Goal: Task Accomplishment & Management: Manage account settings

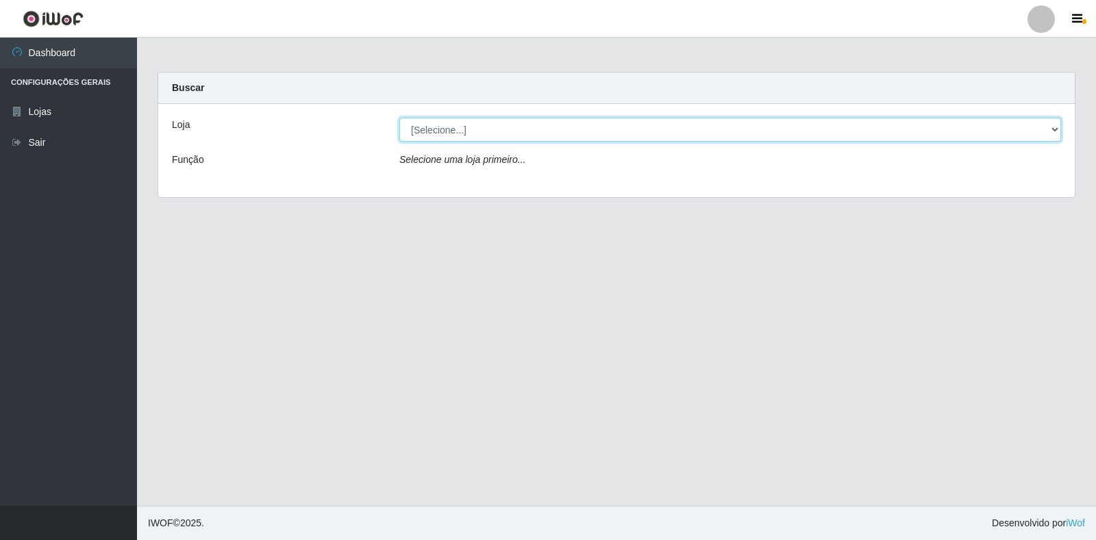
click at [493, 135] on select "[Selecione...] Atacado Vem - [STREET_ADDRESS]" at bounding box center [730, 130] width 662 height 24
select select "455"
click at [399, 118] on select "[Selecione...] Atacado Vem - [STREET_ADDRESS]" at bounding box center [730, 130] width 662 height 24
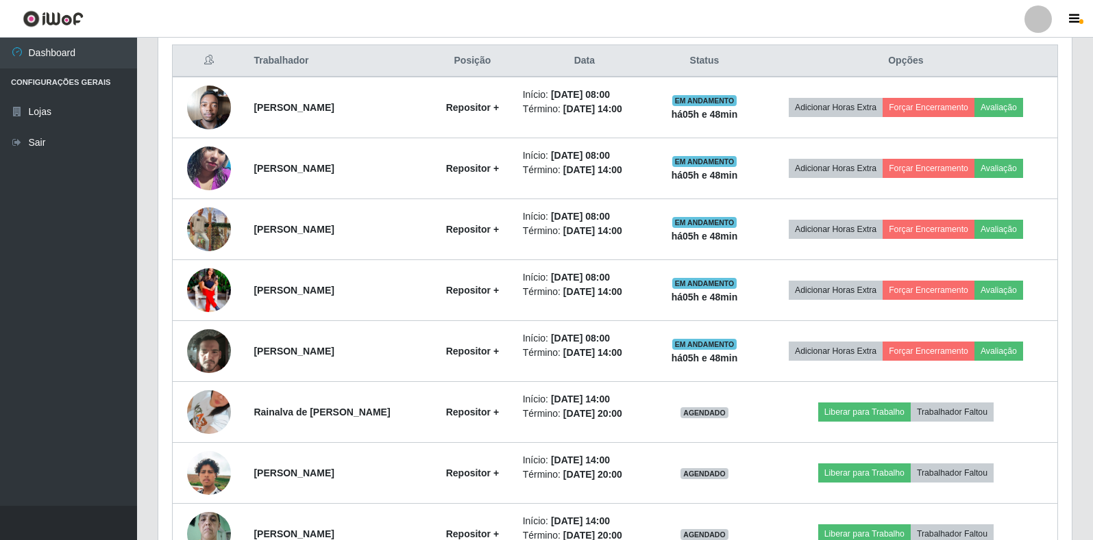
scroll to position [548, 0]
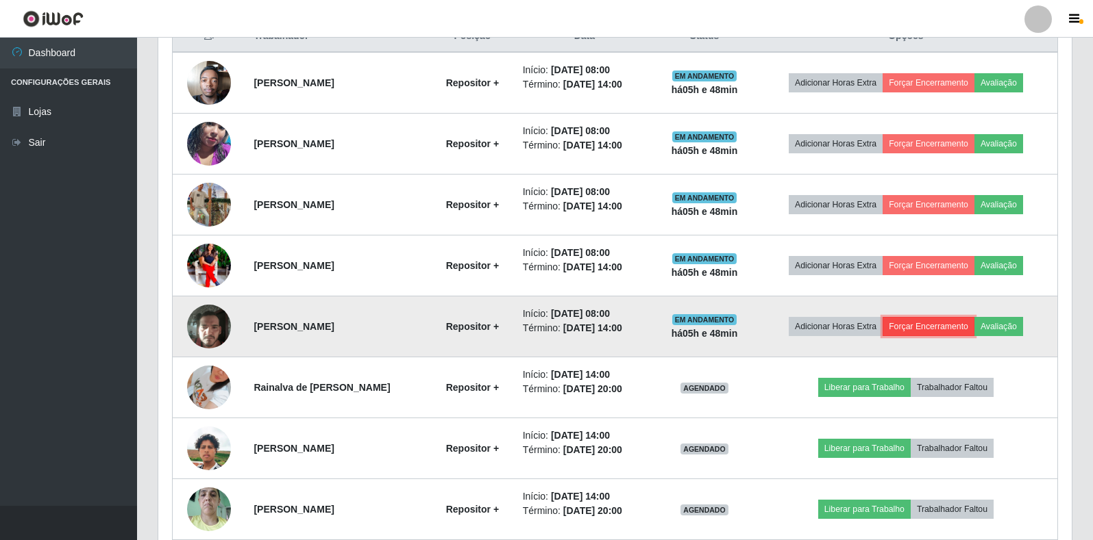
click at [936, 323] on button "Forçar Encerramento" at bounding box center [928, 326] width 92 height 19
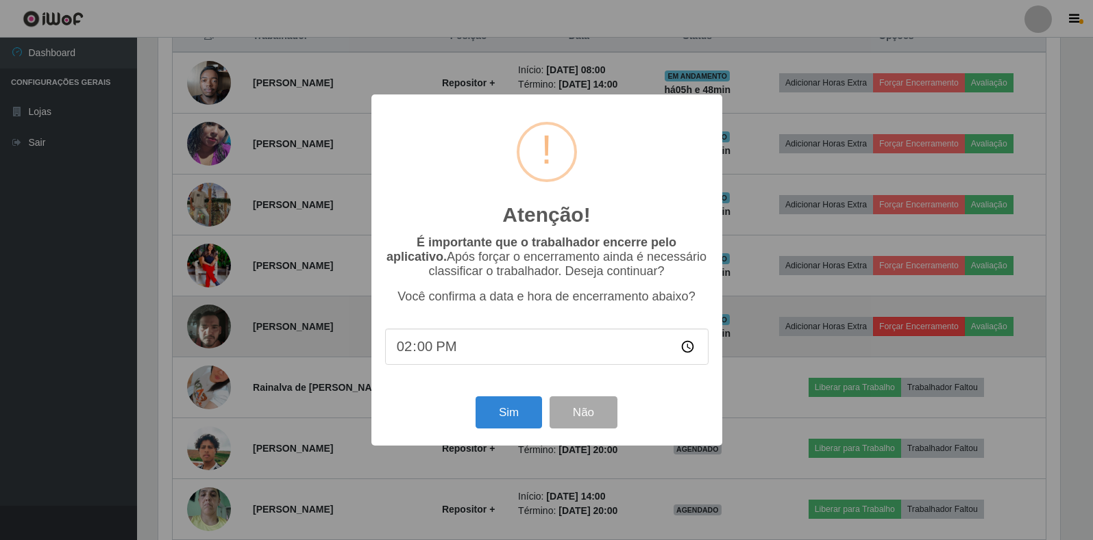
scroll to position [284, 905]
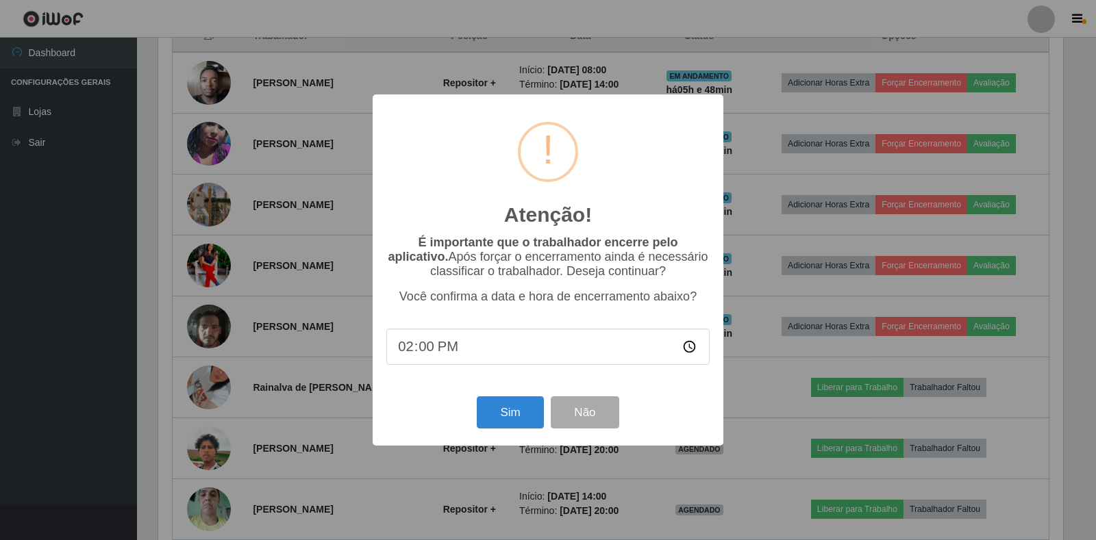
click at [475, 408] on div "Sim Não" at bounding box center [547, 412] width 323 height 39
click at [506, 410] on button "Sim" at bounding box center [510, 413] width 66 height 32
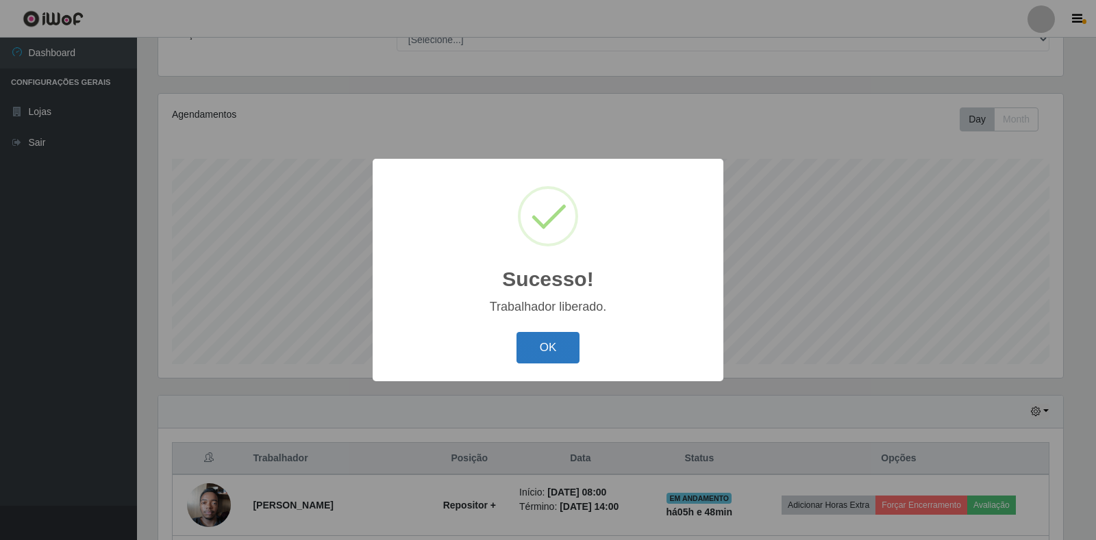
click at [562, 360] on button "OK" at bounding box center [548, 348] width 64 height 32
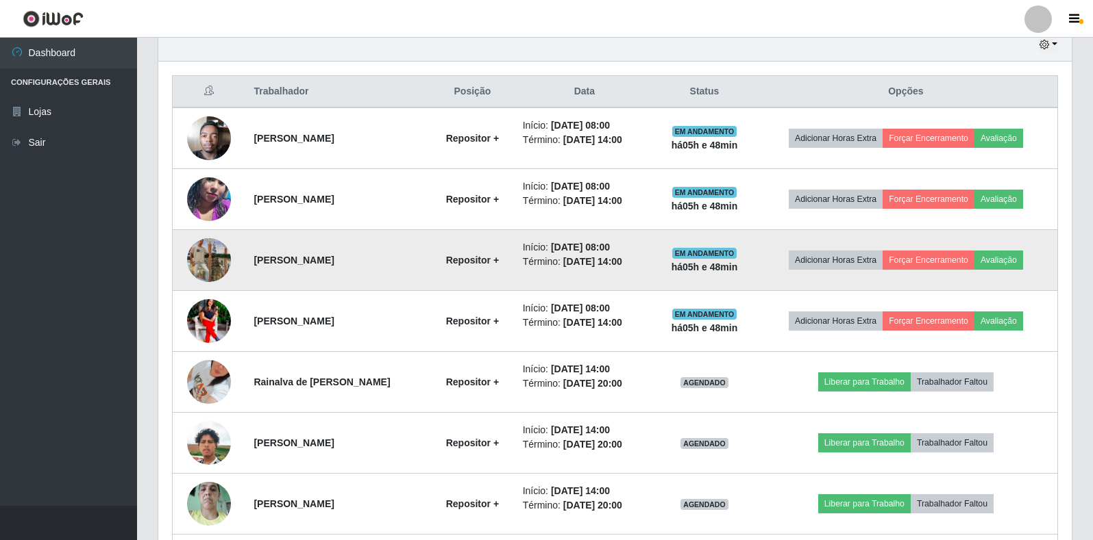
scroll to position [536, 0]
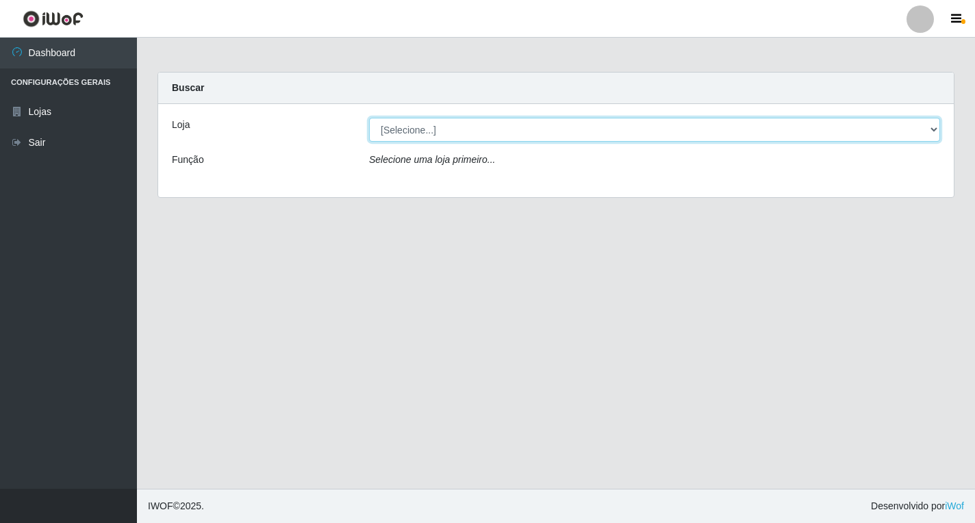
click at [931, 135] on select "[Selecione...] Atacado Vem - [STREET_ADDRESS]" at bounding box center [654, 130] width 571 height 24
select select "455"
click at [369, 118] on select "[Selecione...] Atacado Vem - [STREET_ADDRESS]" at bounding box center [654, 130] width 571 height 24
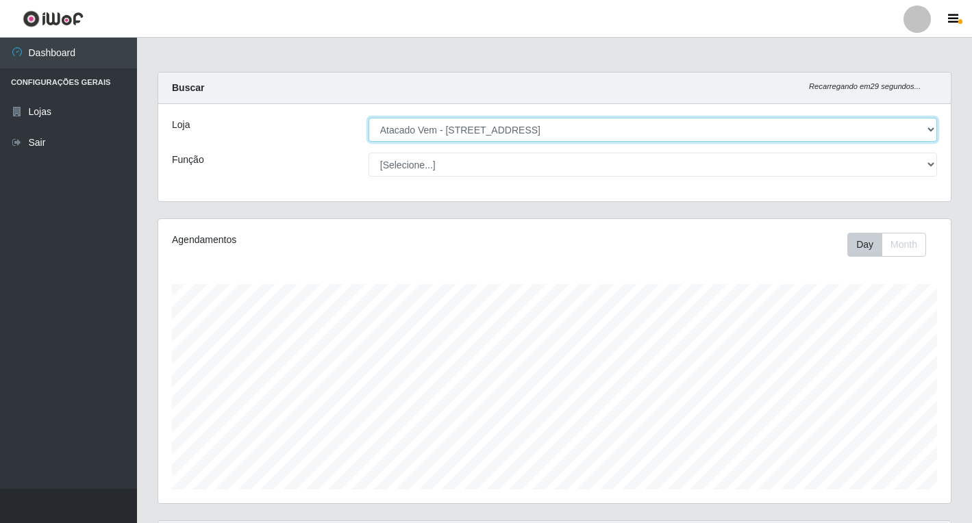
scroll to position [284, 792]
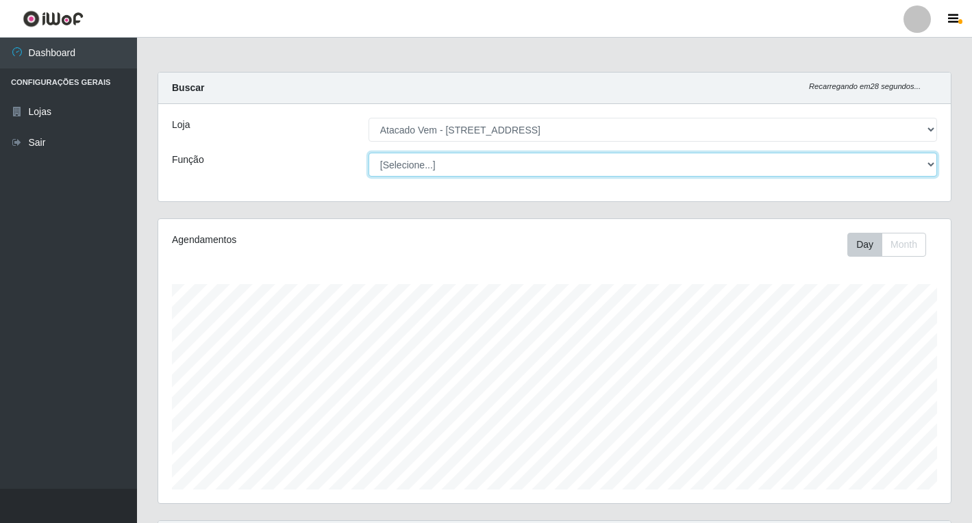
click at [927, 171] on select "[Selecione...] Carregador e Descarregador de Caminhão Carregador e Descarregado…" at bounding box center [653, 165] width 569 height 24
select select "82"
click at [369, 153] on select "[Selecione...] Carregador e Descarregador de Caminhão Carregador e Descarregado…" at bounding box center [653, 165] width 569 height 24
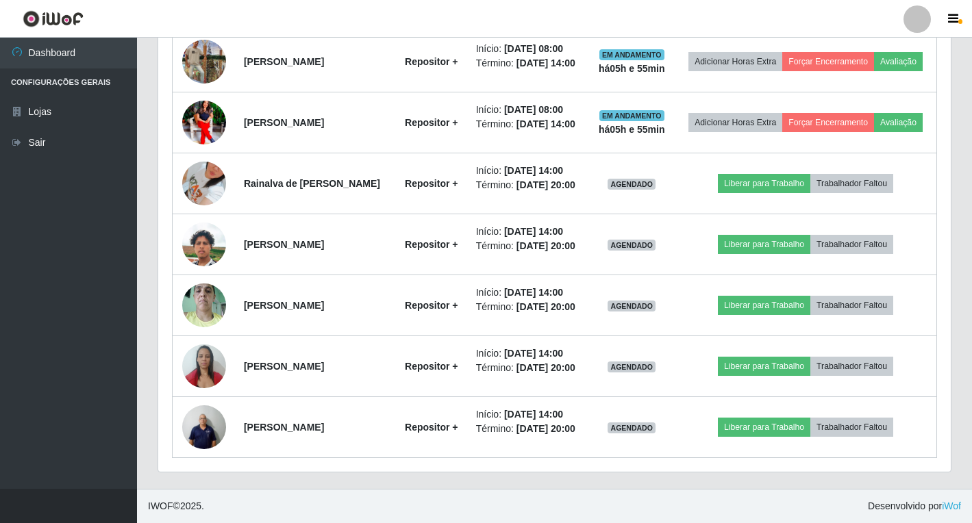
scroll to position [784, 0]
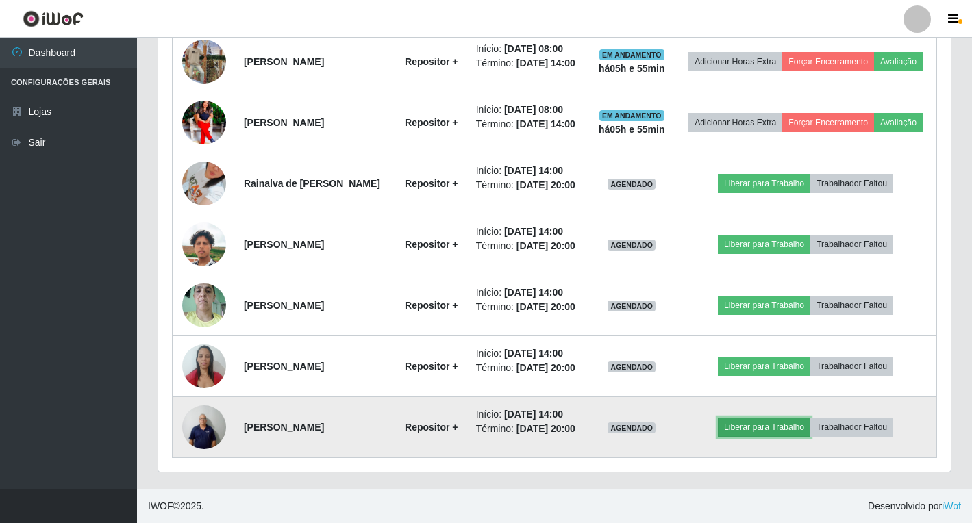
click at [773, 421] on button "Liberar para Trabalho" at bounding box center [764, 427] width 92 height 19
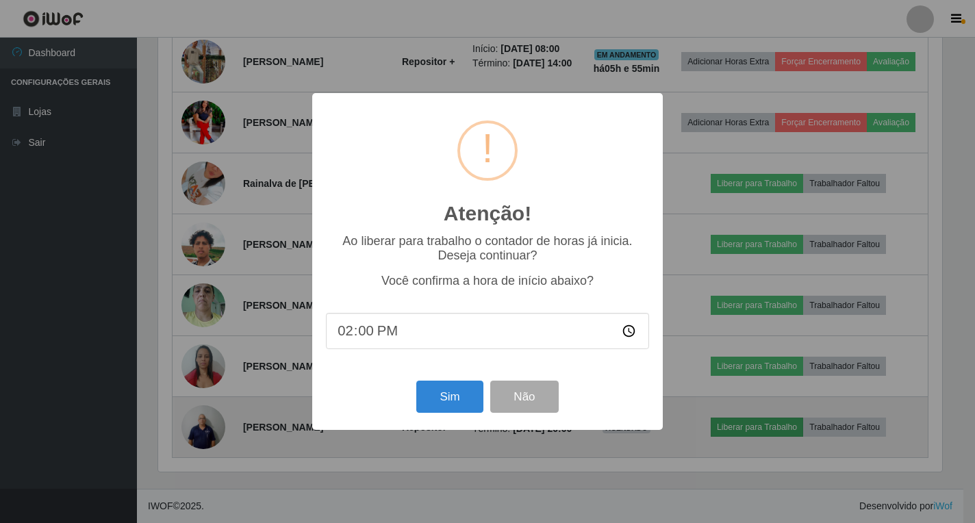
scroll to position [284, 784]
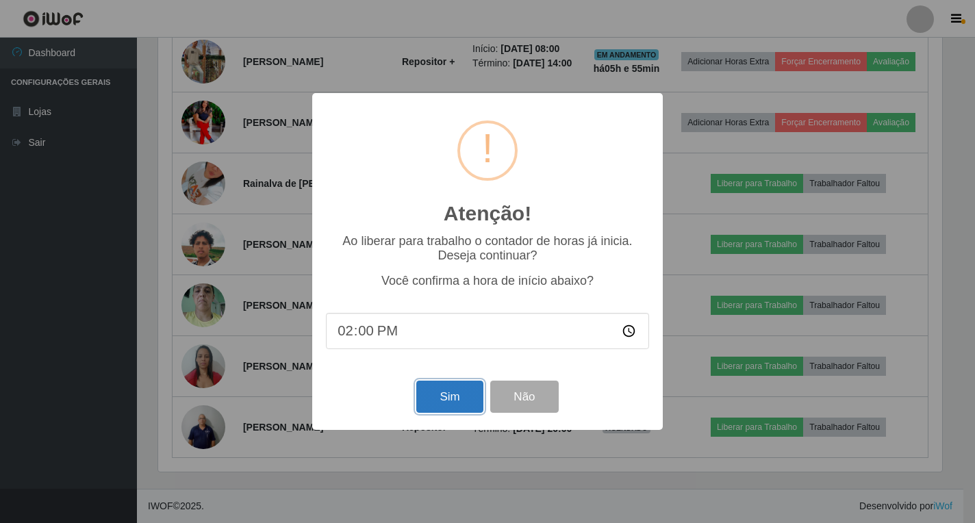
click at [466, 407] on button "Sim" at bounding box center [449, 397] width 66 height 32
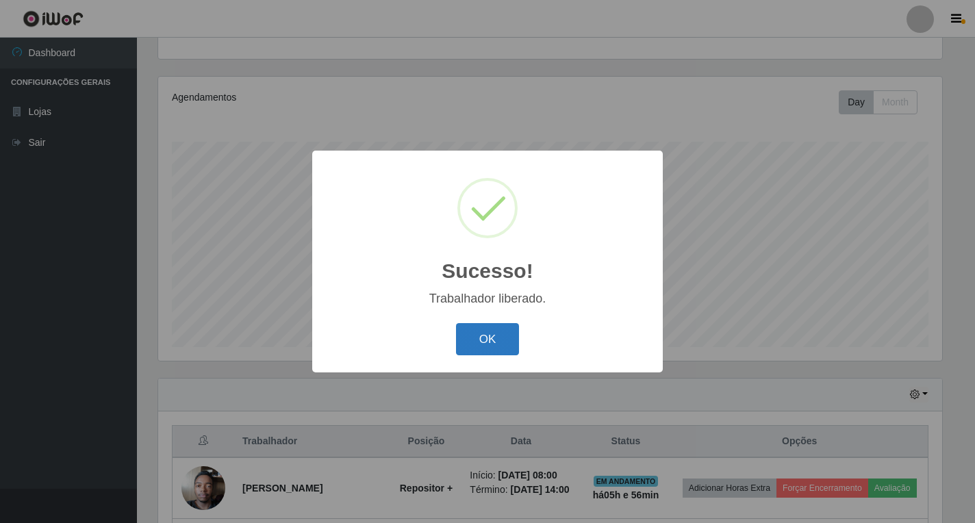
click at [499, 345] on button "OK" at bounding box center [488, 339] width 64 height 32
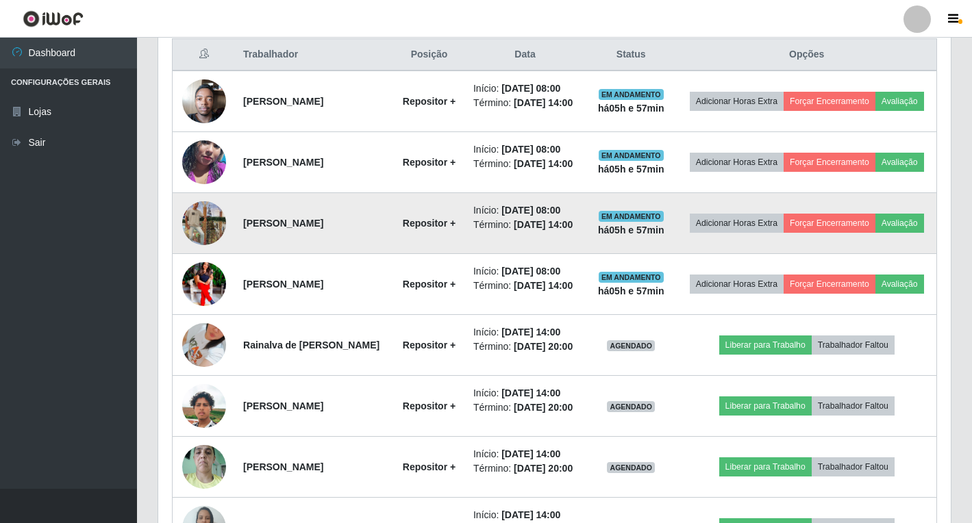
scroll to position [553, 0]
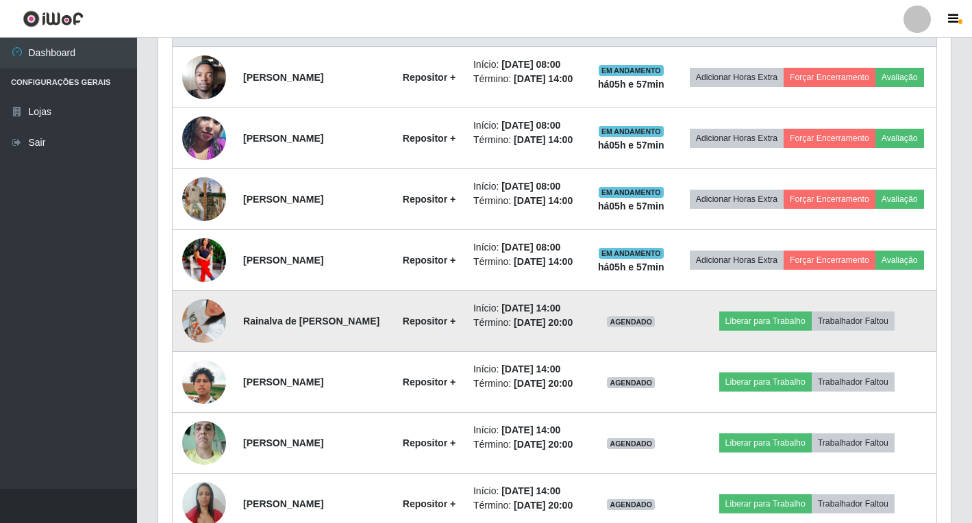
click at [208, 364] on img at bounding box center [204, 321] width 44 height 97
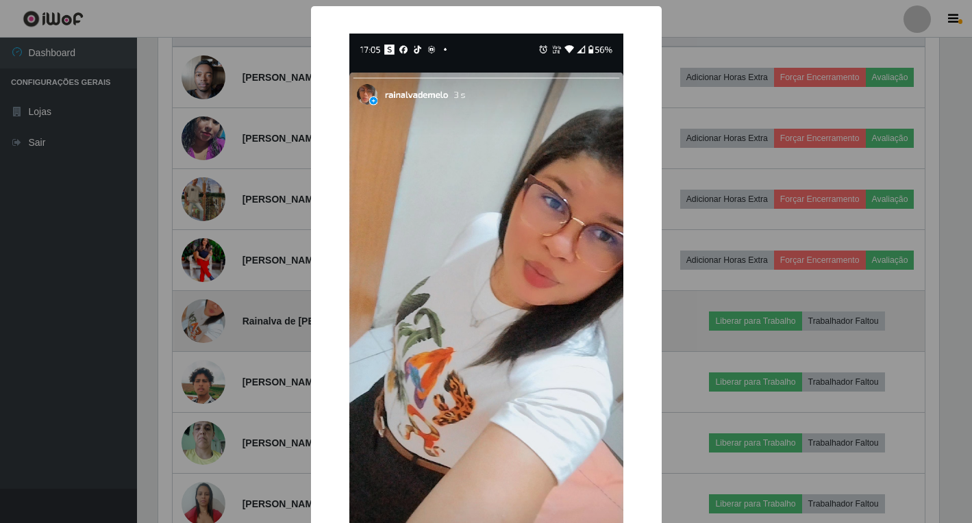
scroll to position [284, 784]
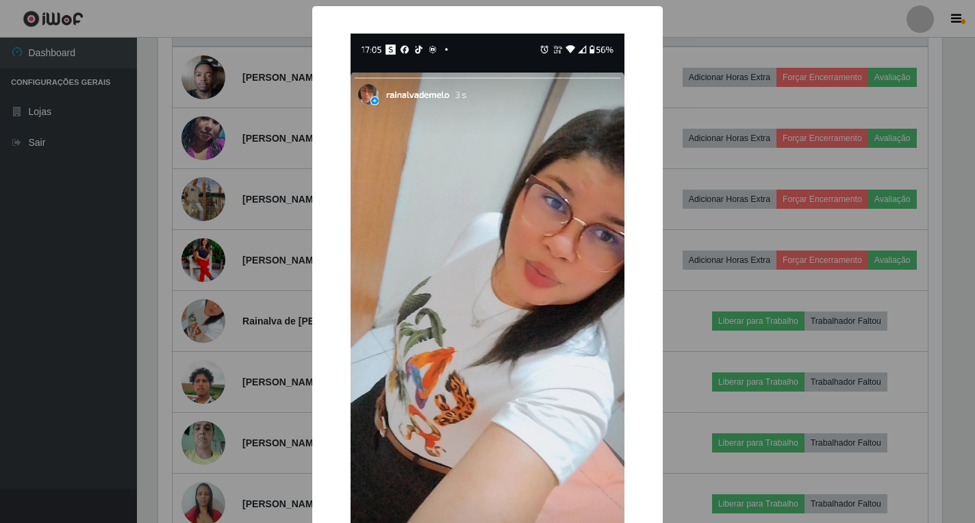
click at [706, 33] on div "× OK Cancel" at bounding box center [487, 261] width 975 height 523
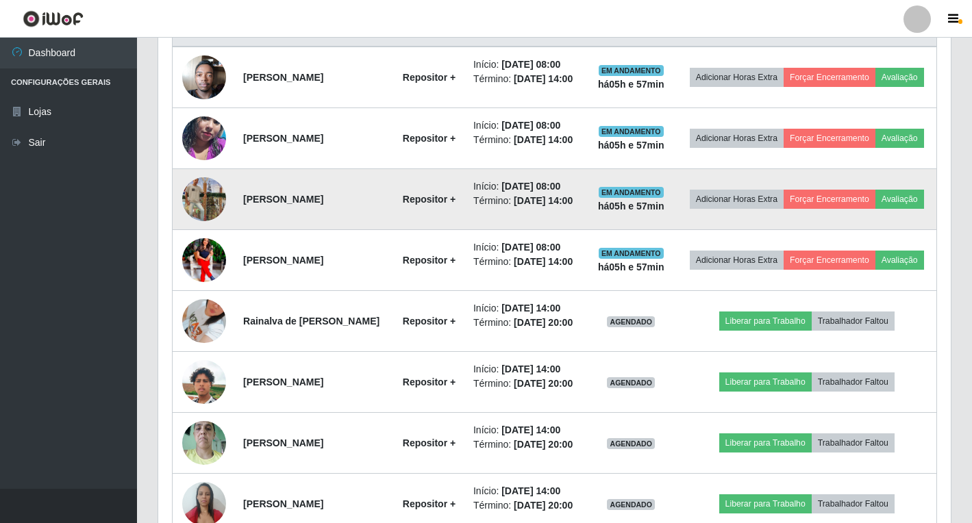
scroll to position [284, 792]
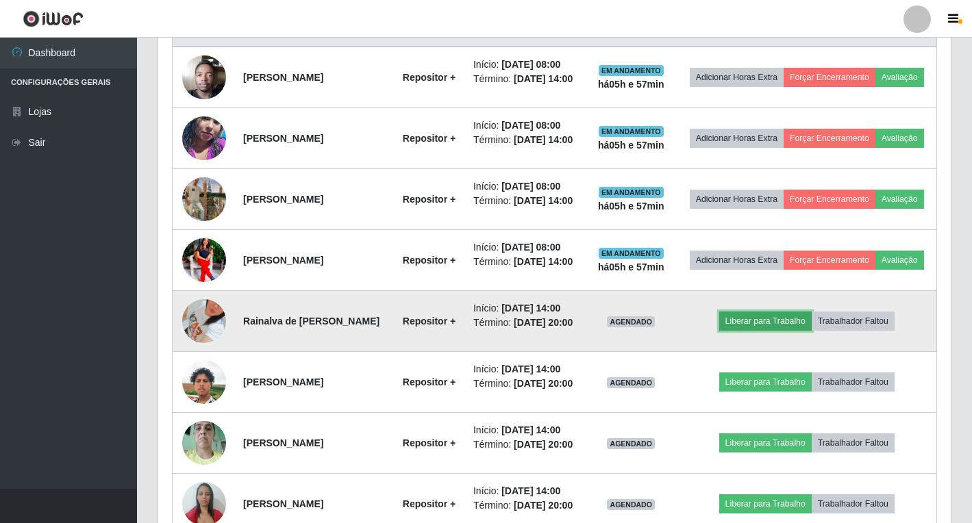
click at [786, 331] on button "Liberar para Trabalho" at bounding box center [765, 321] width 92 height 19
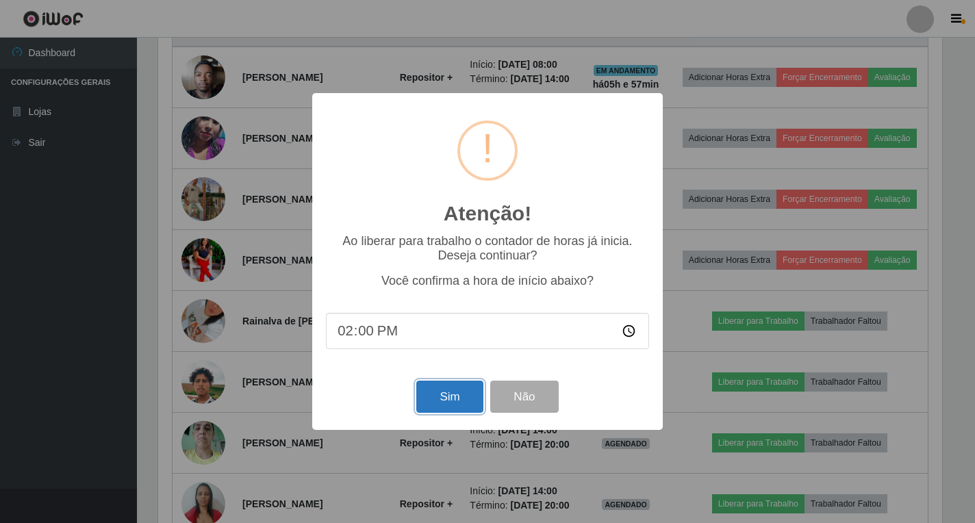
click at [450, 404] on button "Sim" at bounding box center [449, 397] width 66 height 32
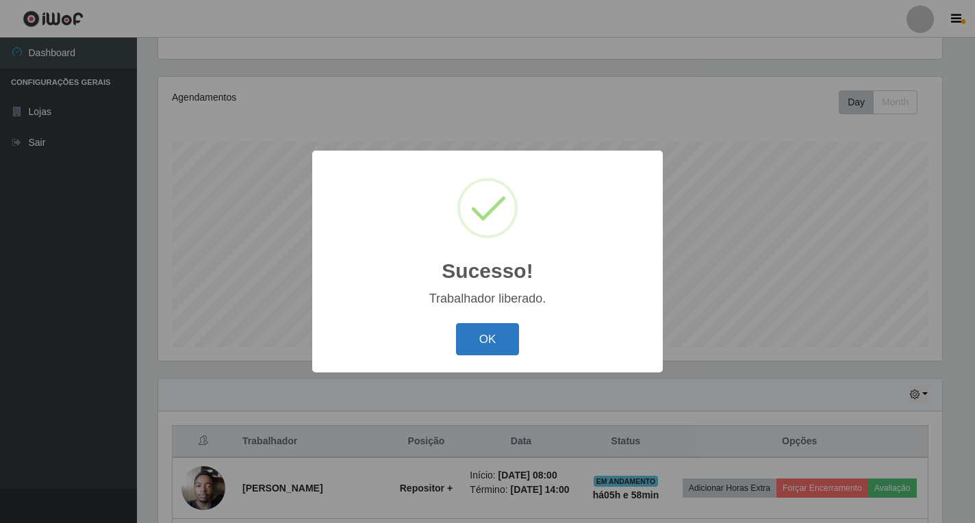
click at [502, 344] on button "OK" at bounding box center [488, 339] width 64 height 32
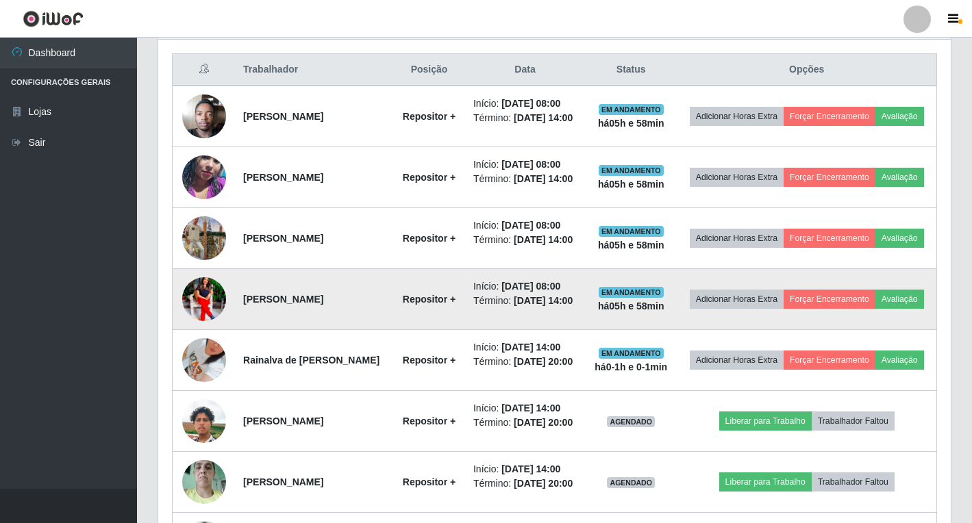
scroll to position [553, 0]
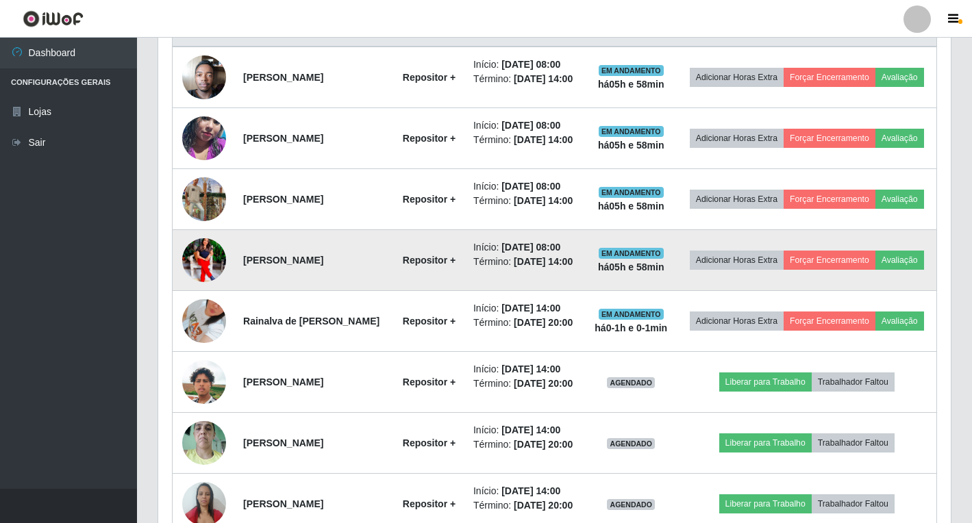
click at [660, 270] on tbody "[PERSON_NAME] Repositor + Início: [DATE] 08:00 Término: [DATE] 14:00 EM ANDAMEN…" at bounding box center [555, 321] width 764 height 549
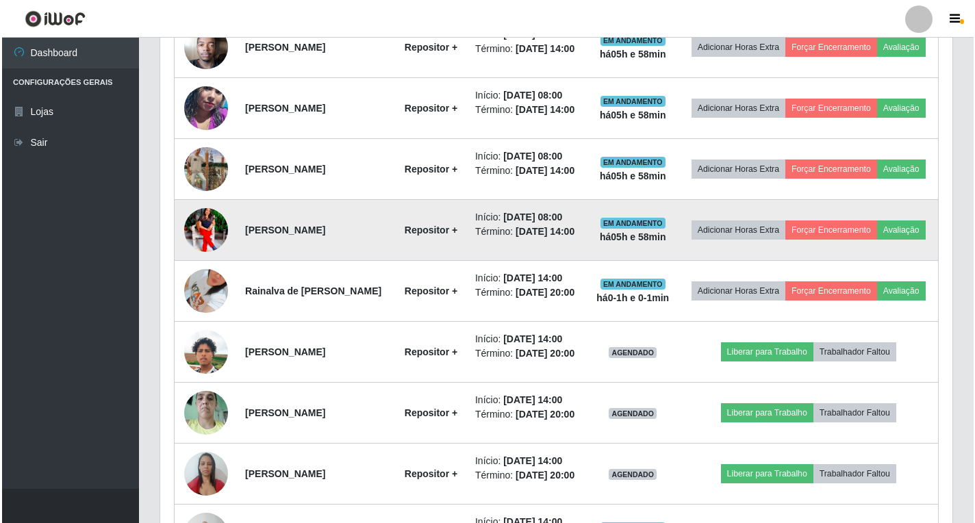
scroll to position [578, 0]
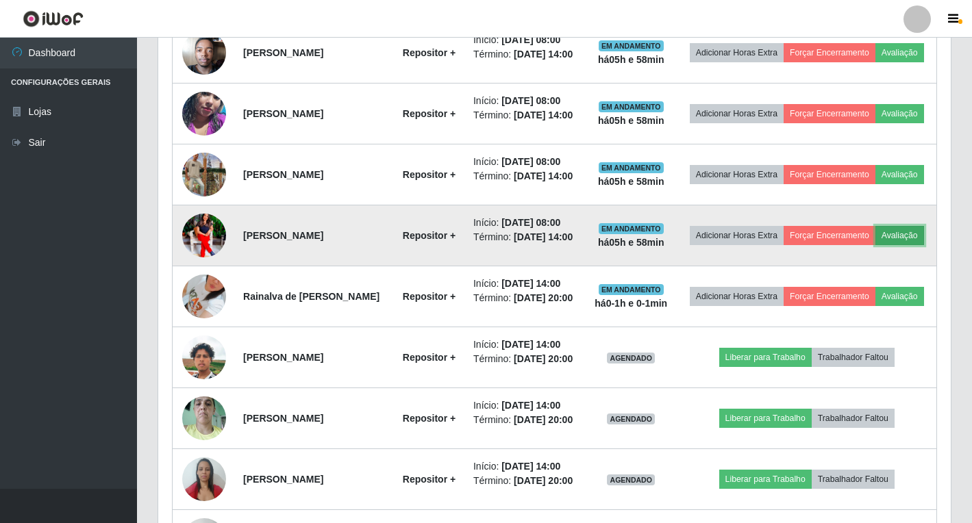
click at [875, 245] on button "Avaliação" at bounding box center [899, 235] width 49 height 19
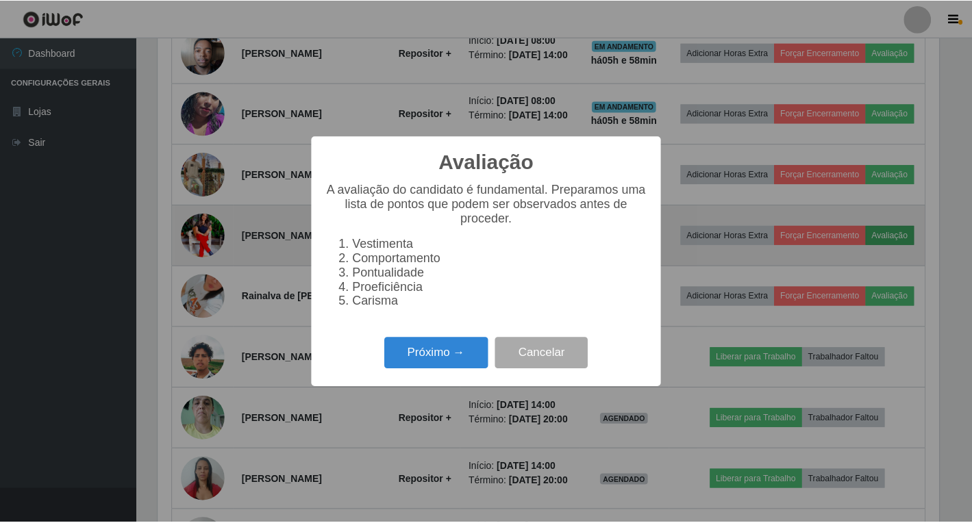
scroll to position [284, 784]
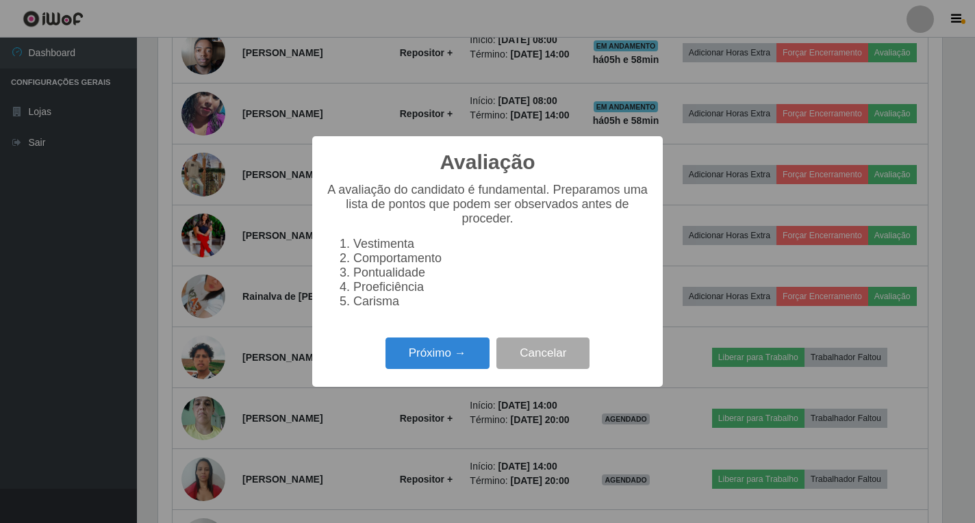
click at [714, 297] on div "Avaliação × A avaliação do candidato é fundamental. Preparamos uma lista de pon…" at bounding box center [487, 261] width 975 height 523
click at [564, 360] on button "Cancelar" at bounding box center [543, 354] width 93 height 32
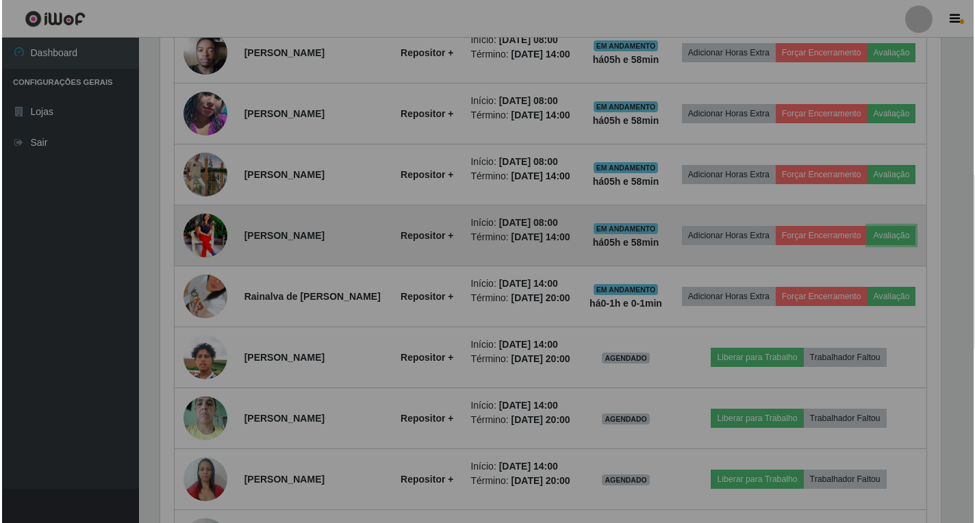
scroll to position [284, 792]
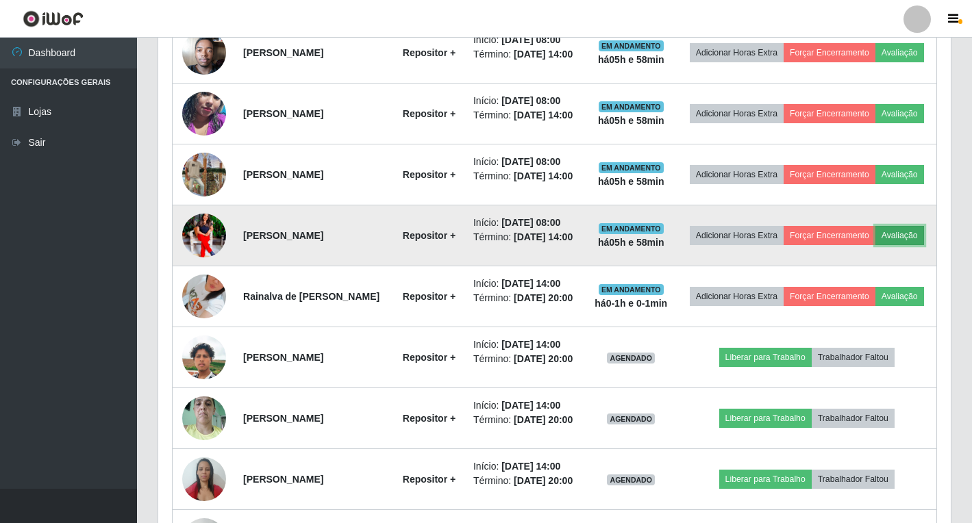
click at [875, 245] on button "Avaliação" at bounding box center [899, 235] width 49 height 19
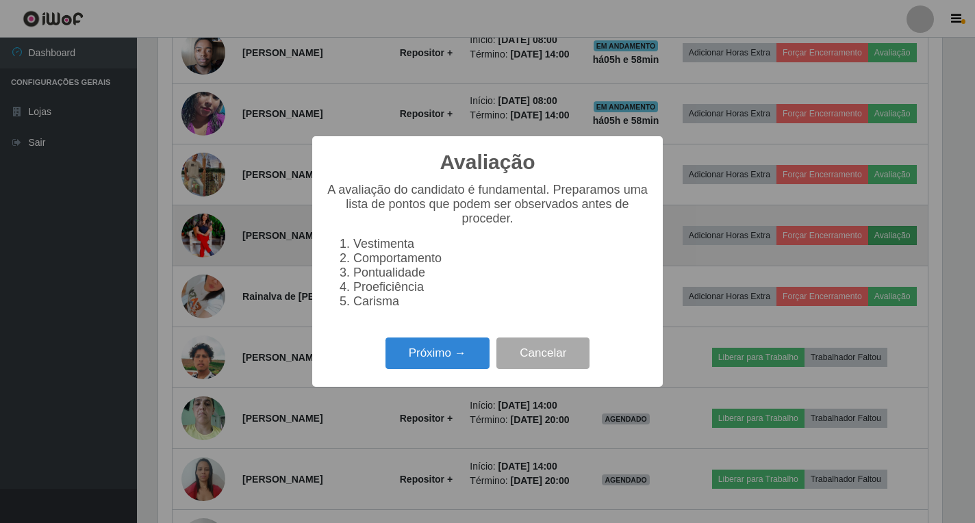
scroll to position [284, 784]
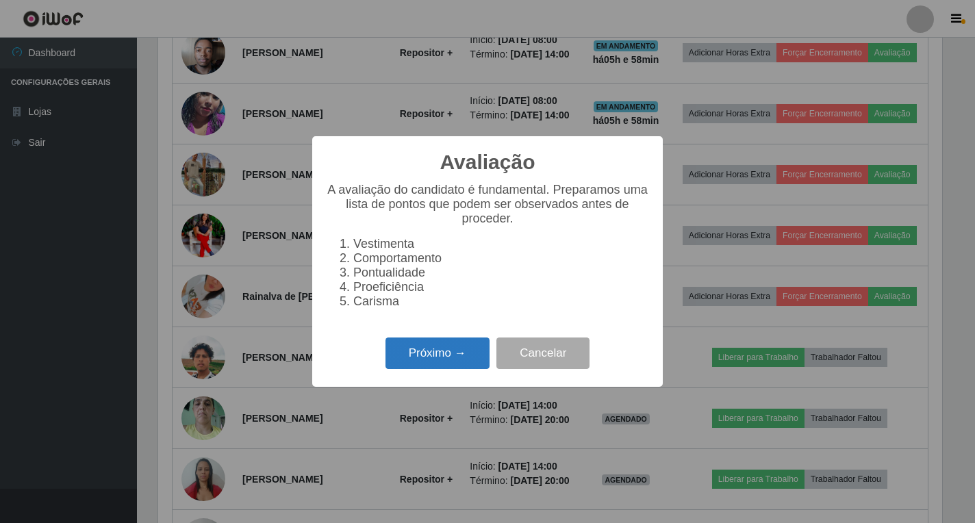
click at [445, 355] on button "Próximo →" at bounding box center [438, 354] width 104 height 32
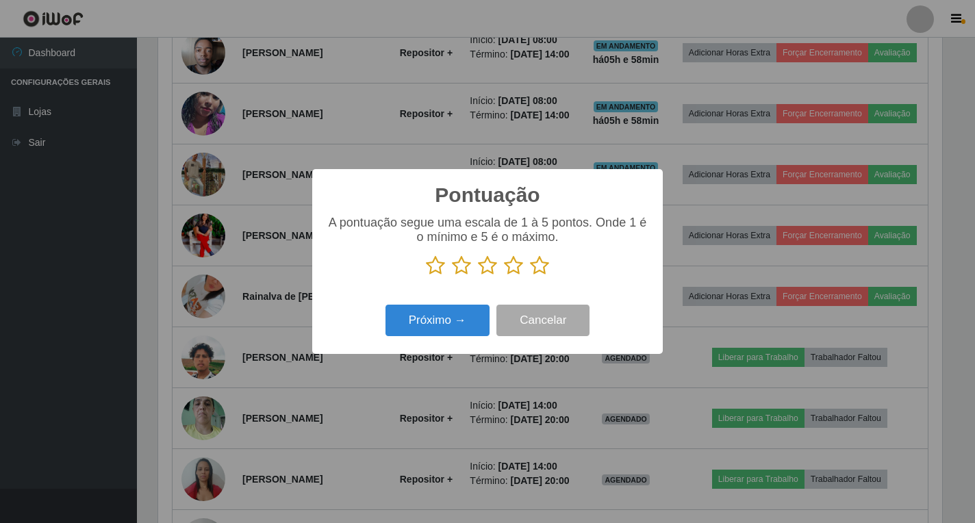
scroll to position [684676, 684176]
click at [538, 274] on icon at bounding box center [539, 265] width 19 height 21
click at [530, 276] on input "radio" at bounding box center [530, 276] width 0 height 0
click at [462, 326] on button "Próximo →" at bounding box center [438, 321] width 104 height 32
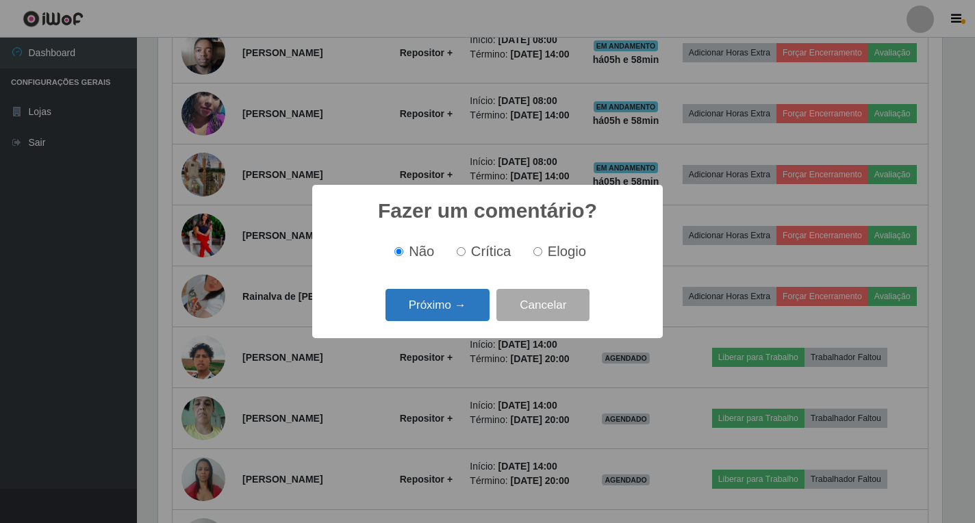
click at [471, 310] on button "Próximo →" at bounding box center [438, 305] width 104 height 32
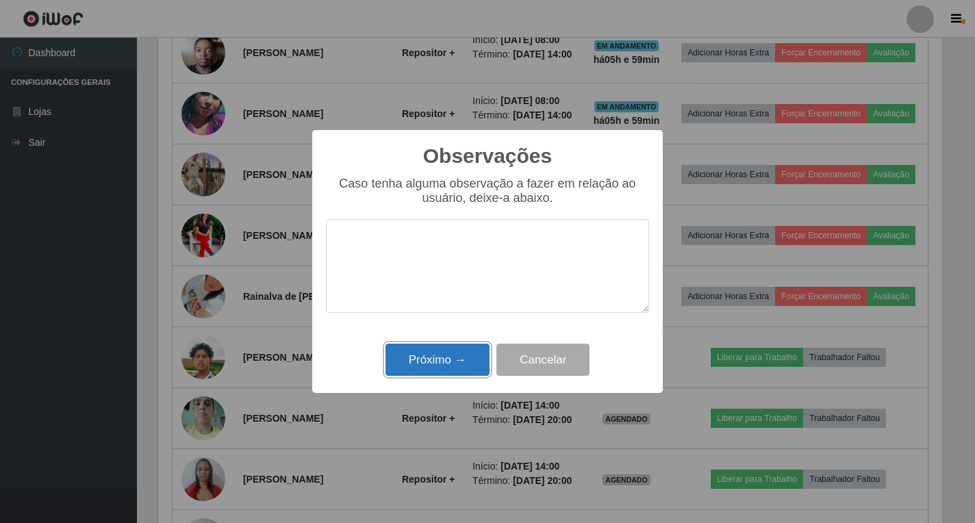
click at [460, 362] on button "Próximo →" at bounding box center [438, 360] width 104 height 32
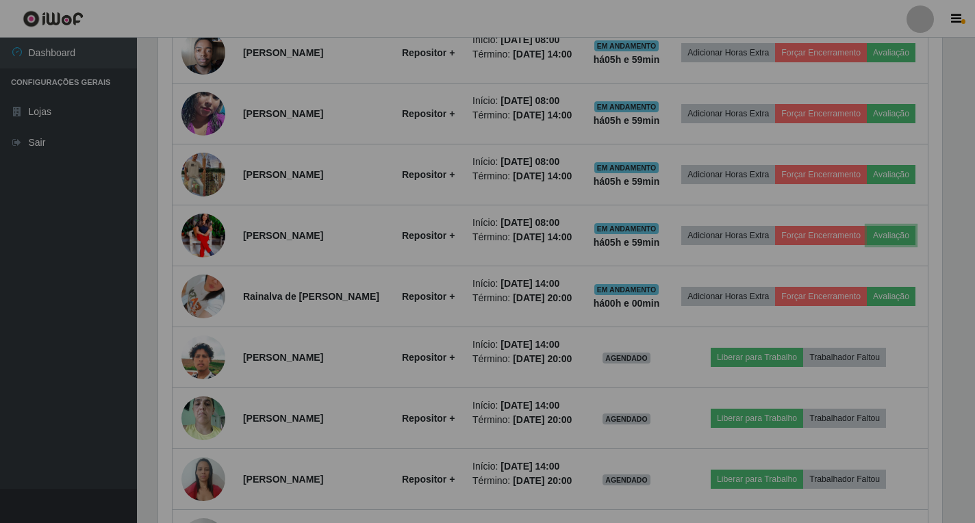
scroll to position [284, 792]
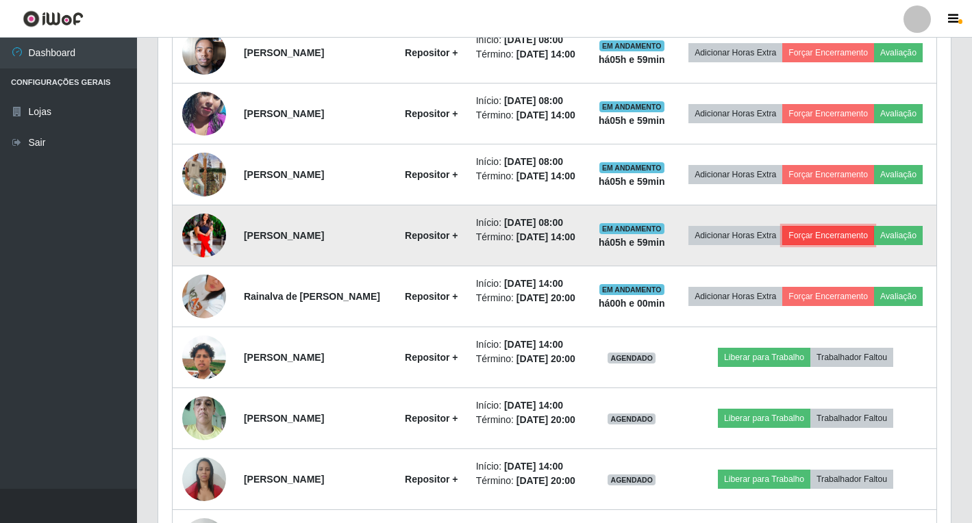
click at [874, 245] on button "Forçar Encerramento" at bounding box center [828, 235] width 92 height 19
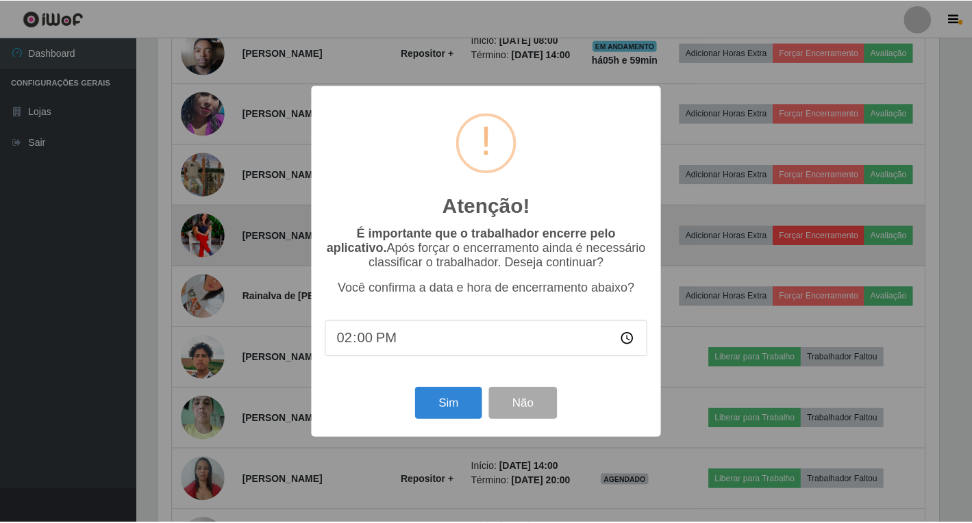
scroll to position [284, 784]
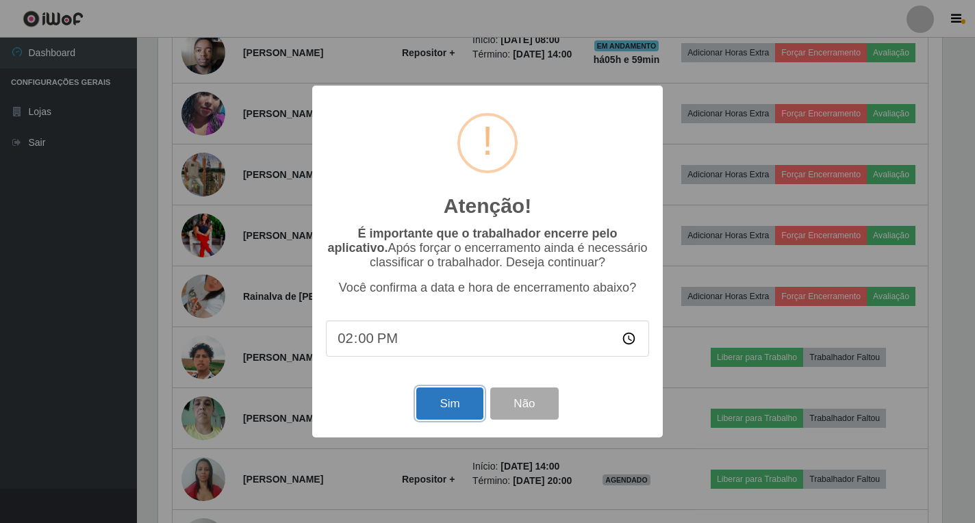
click at [451, 409] on button "Sim" at bounding box center [449, 404] width 66 height 32
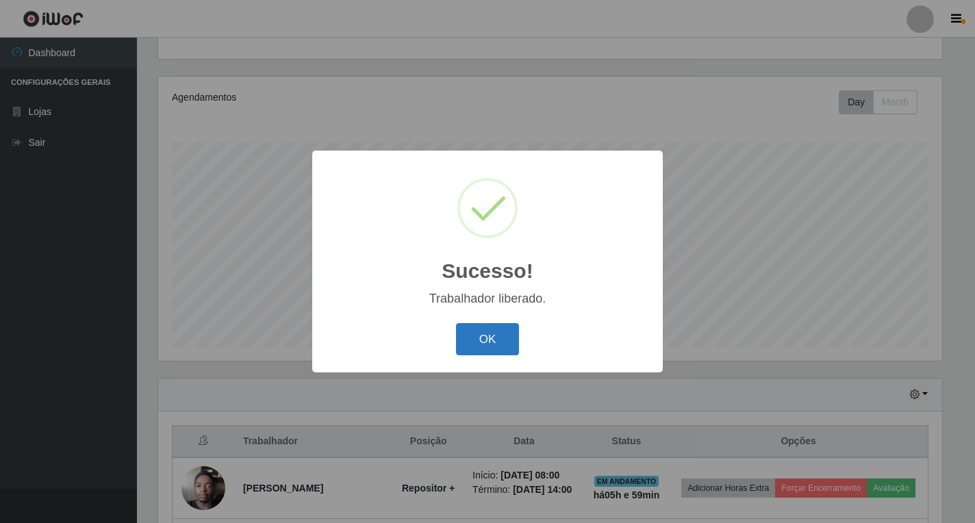
click at [473, 353] on button "OK" at bounding box center [488, 339] width 64 height 32
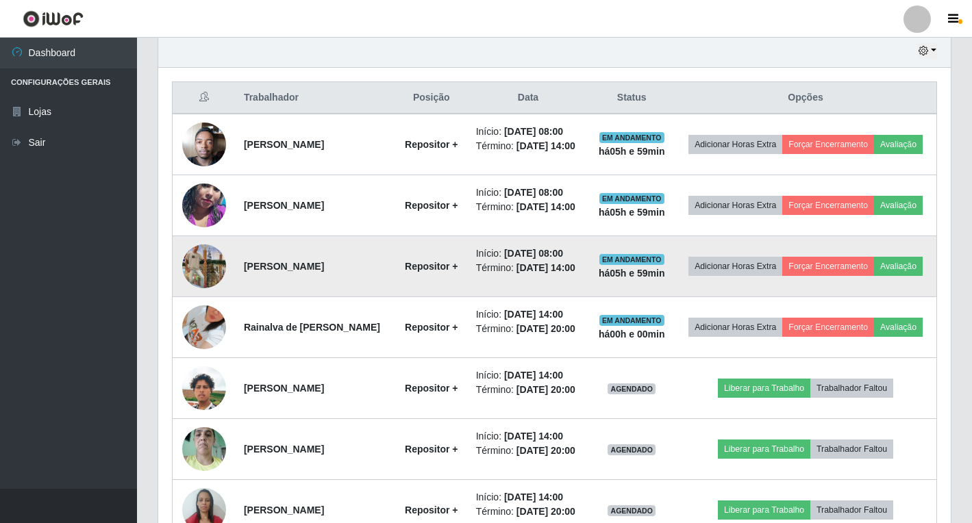
scroll to position [485, 0]
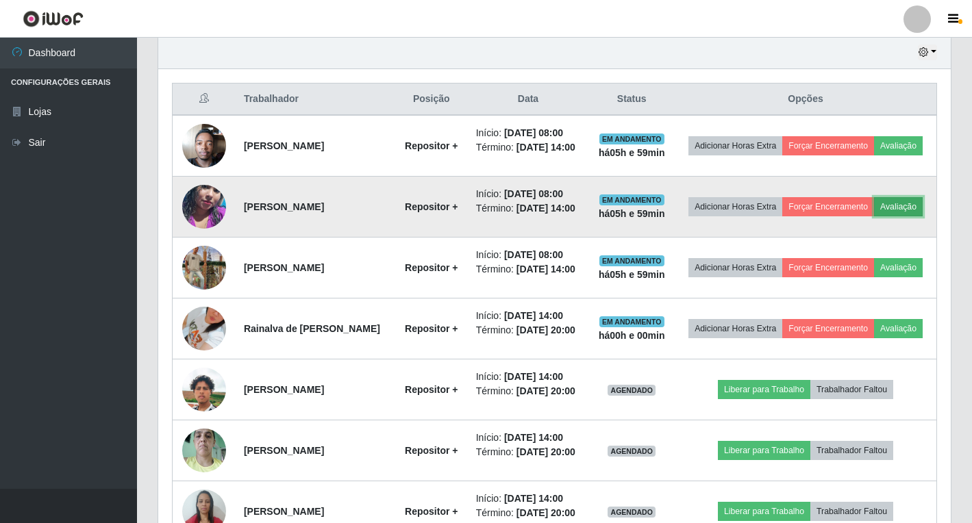
click at [874, 216] on button "Avaliação" at bounding box center [898, 206] width 49 height 19
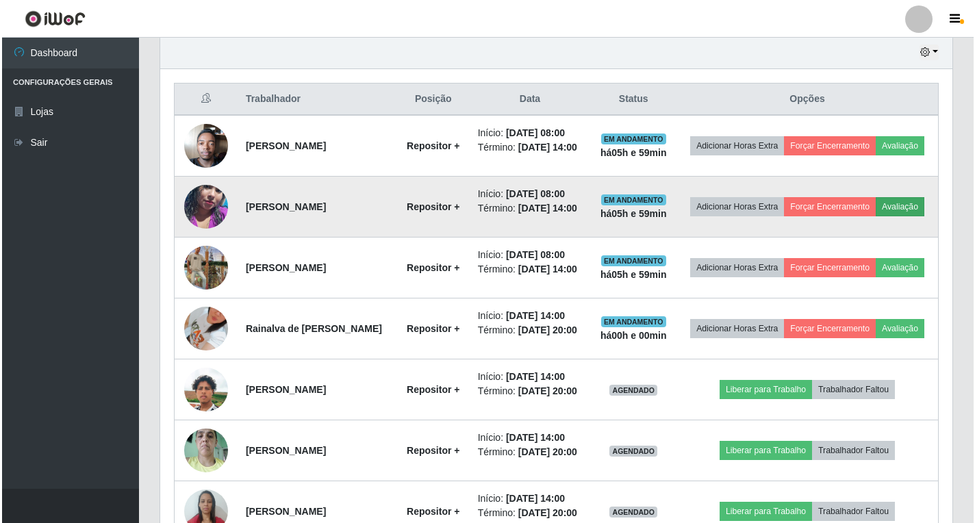
scroll to position [284, 784]
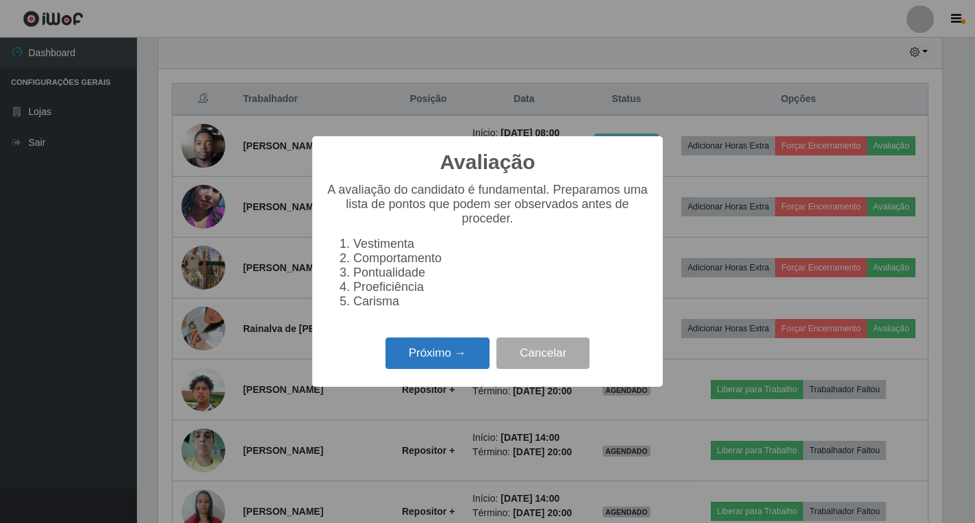
click at [458, 360] on button "Próximo →" at bounding box center [438, 354] width 104 height 32
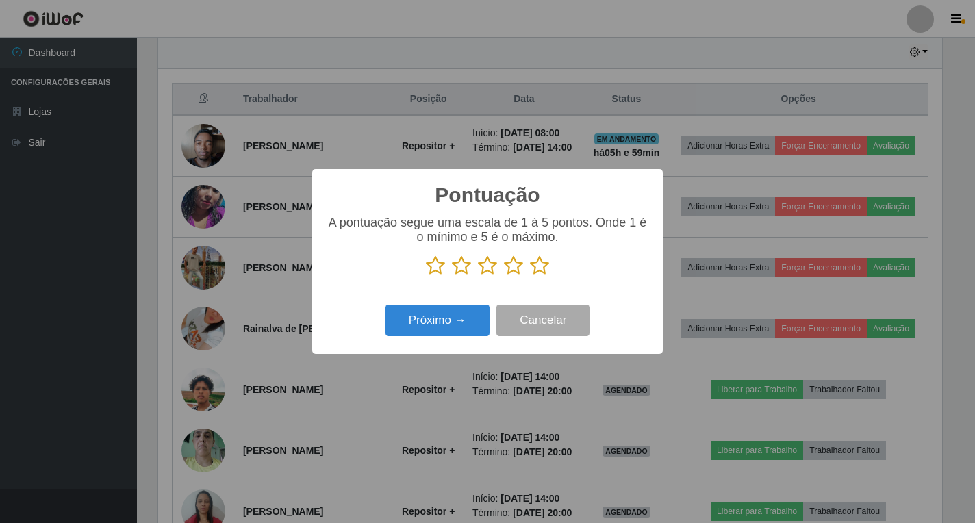
scroll to position [684676, 684176]
click at [544, 271] on icon at bounding box center [539, 265] width 19 height 21
click at [530, 276] on input "radio" at bounding box center [530, 276] width 0 height 0
click at [470, 316] on button "Próximo →" at bounding box center [438, 321] width 104 height 32
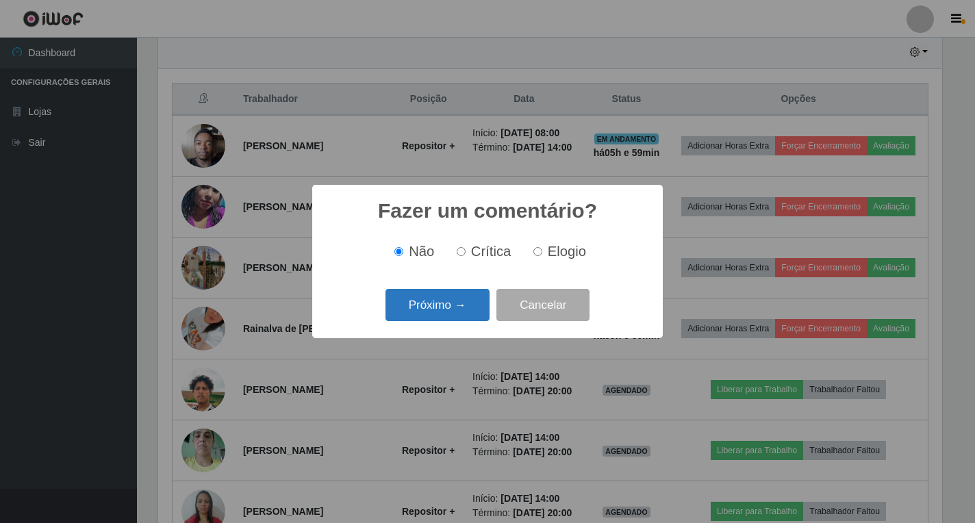
click at [453, 301] on button "Próximo →" at bounding box center [438, 305] width 104 height 32
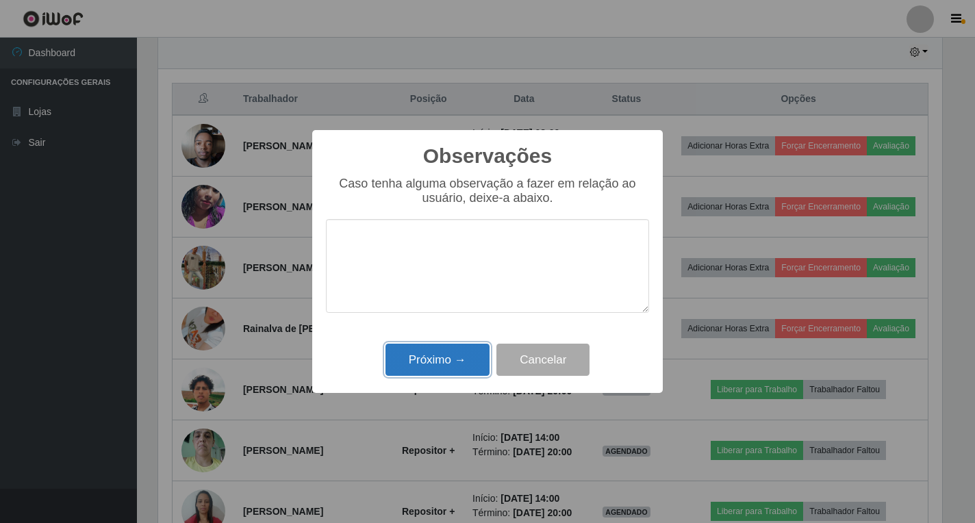
click at [419, 362] on button "Próximo →" at bounding box center [438, 360] width 104 height 32
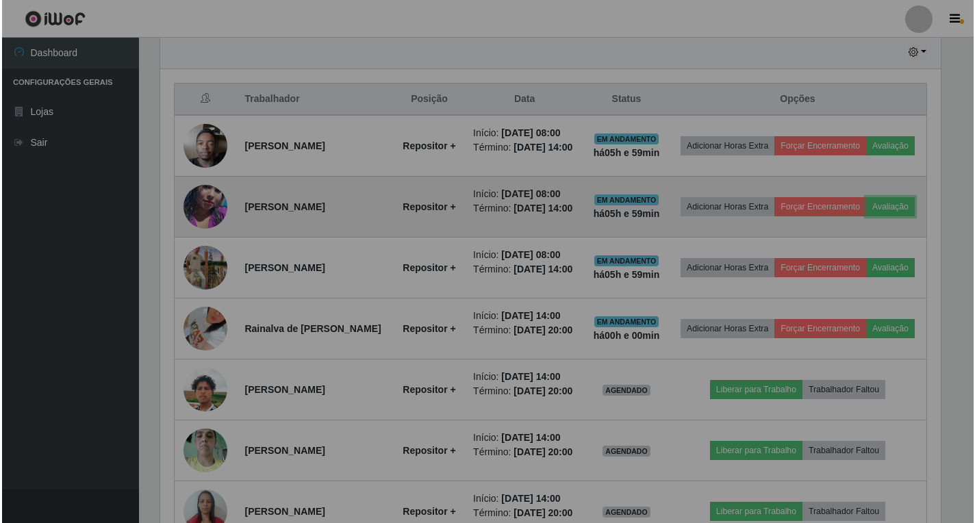
scroll to position [284, 792]
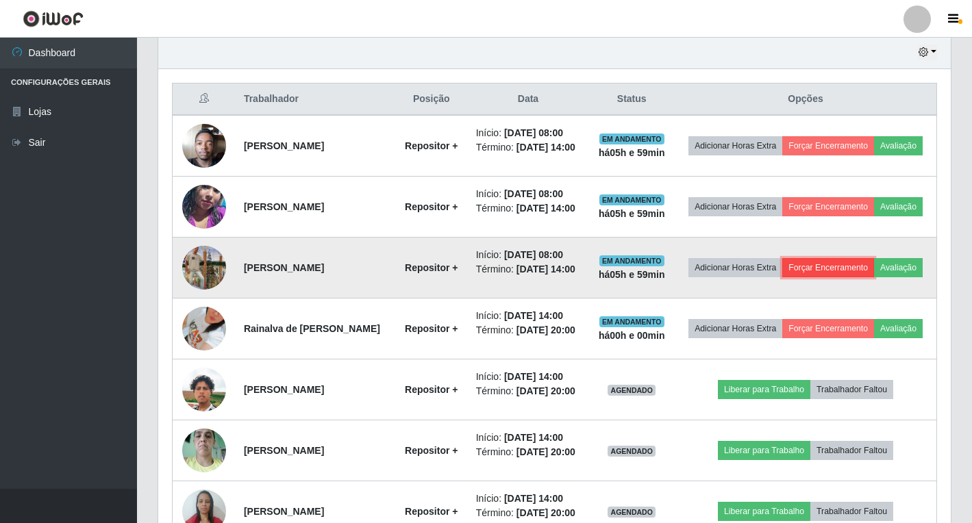
click at [874, 277] on button "Forçar Encerramento" at bounding box center [828, 267] width 92 height 19
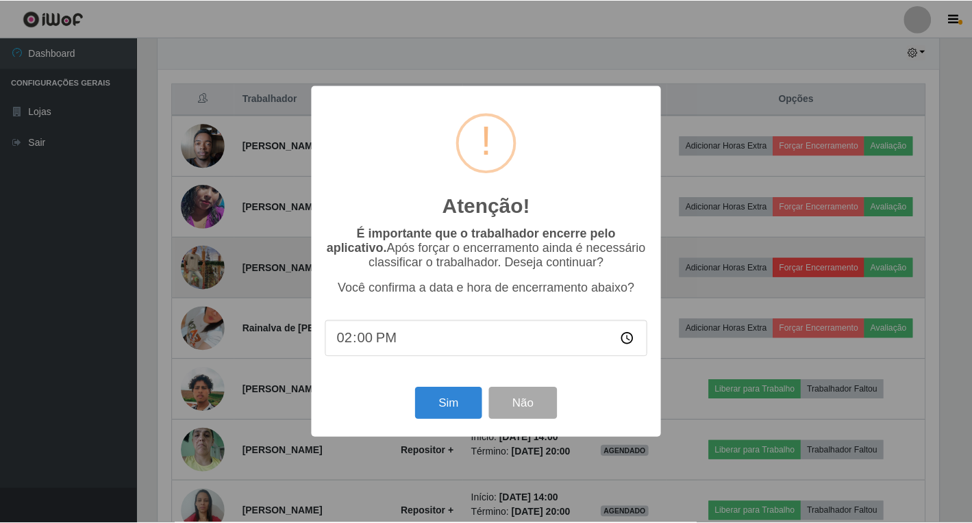
scroll to position [0, 0]
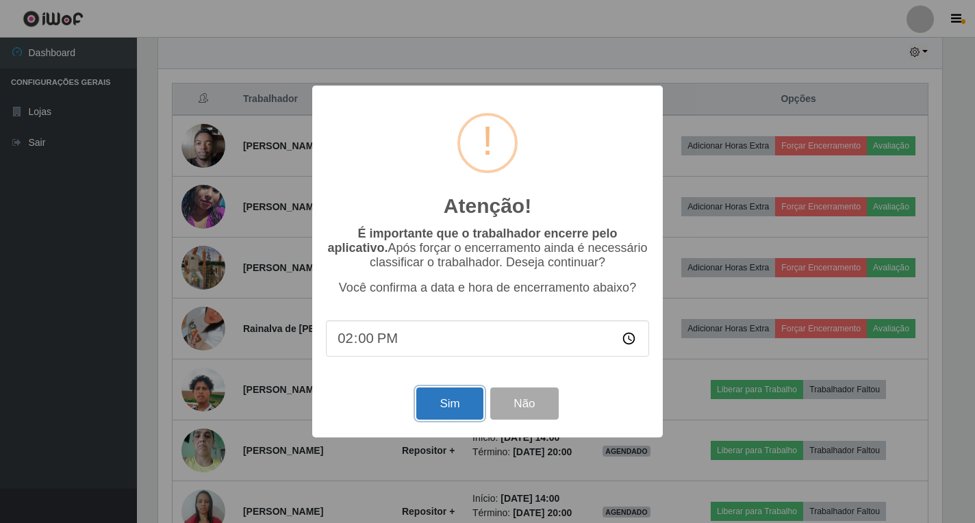
click at [448, 407] on button "Sim" at bounding box center [449, 404] width 66 height 32
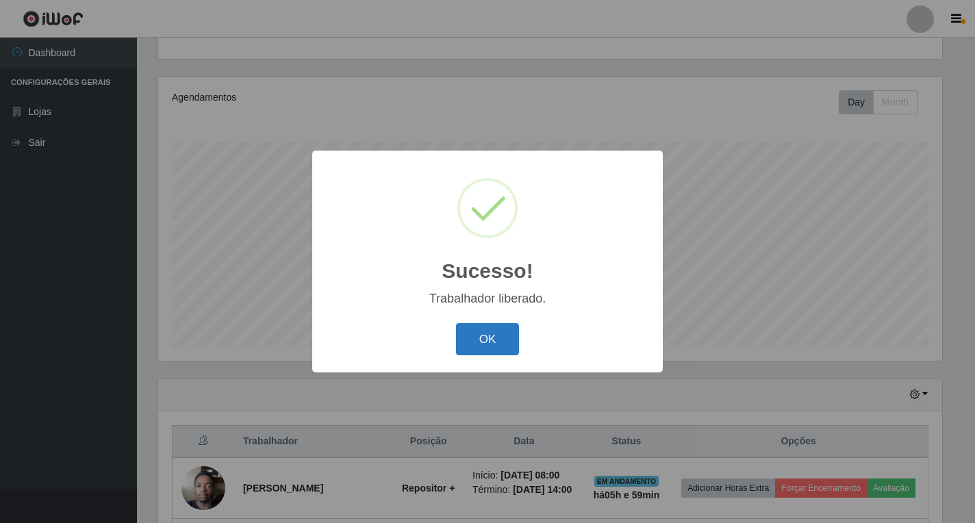
click at [504, 329] on button "OK" at bounding box center [488, 339] width 64 height 32
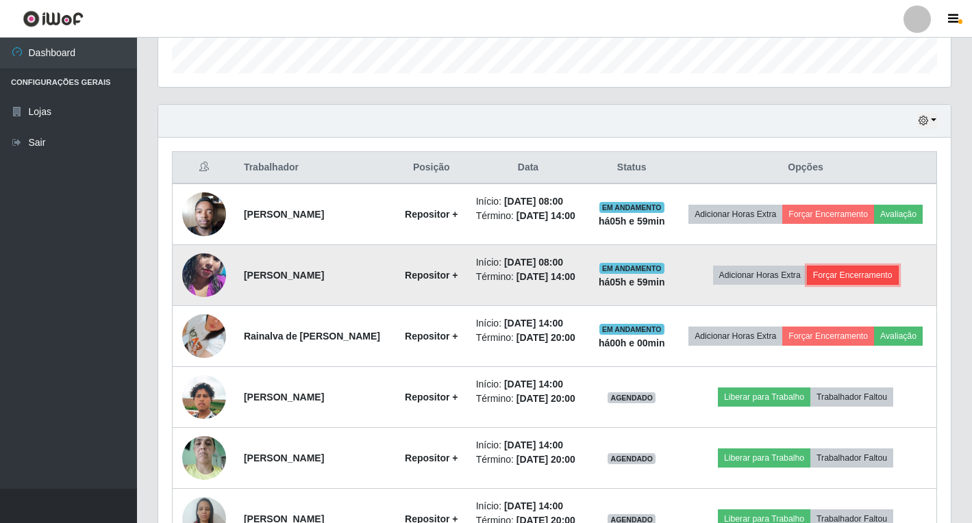
click at [865, 285] on button "Forçar Encerramento" at bounding box center [853, 275] width 92 height 19
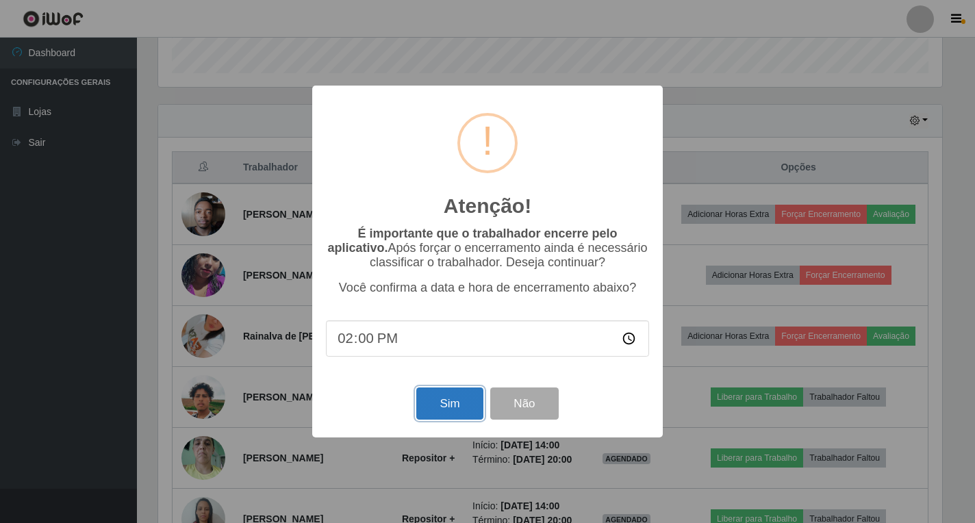
click at [451, 403] on button "Sim" at bounding box center [449, 404] width 66 height 32
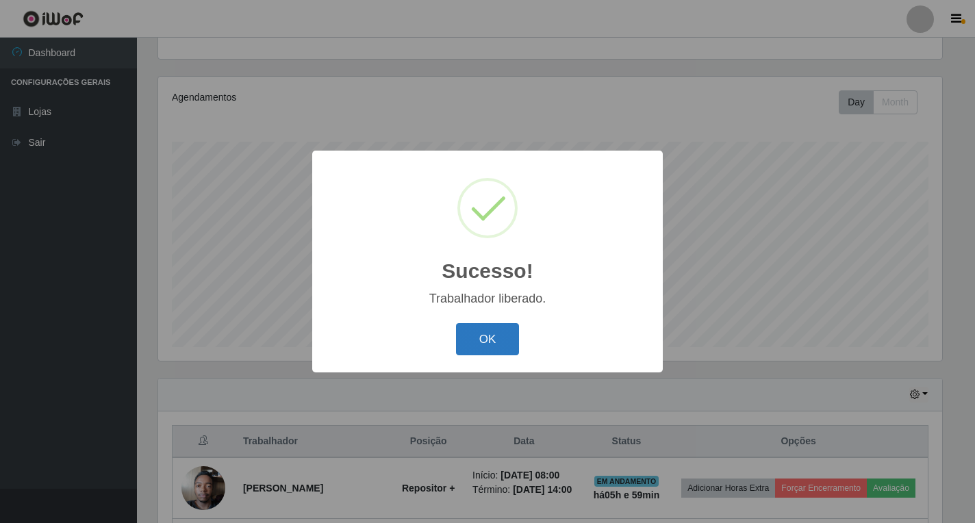
click at [490, 338] on button "OK" at bounding box center [488, 339] width 64 height 32
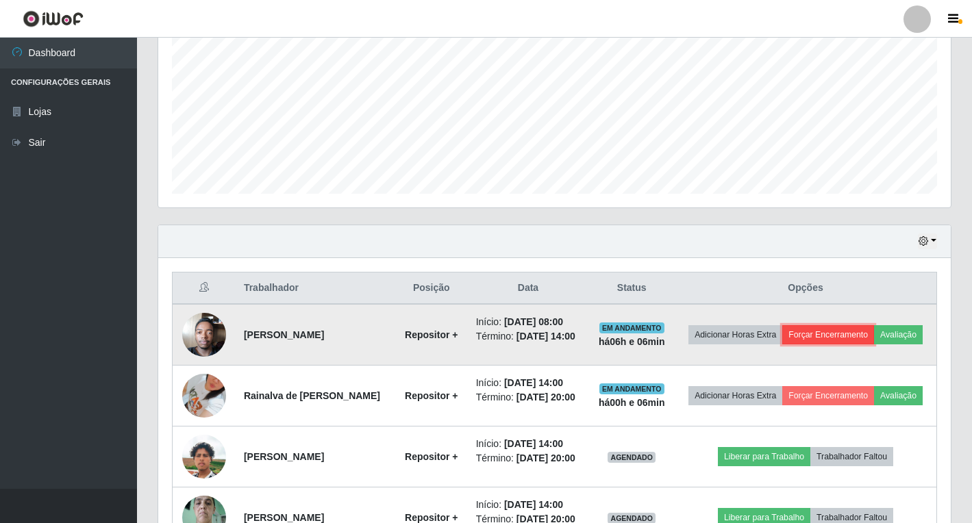
click at [874, 327] on button "Forçar Encerramento" at bounding box center [828, 334] width 92 height 19
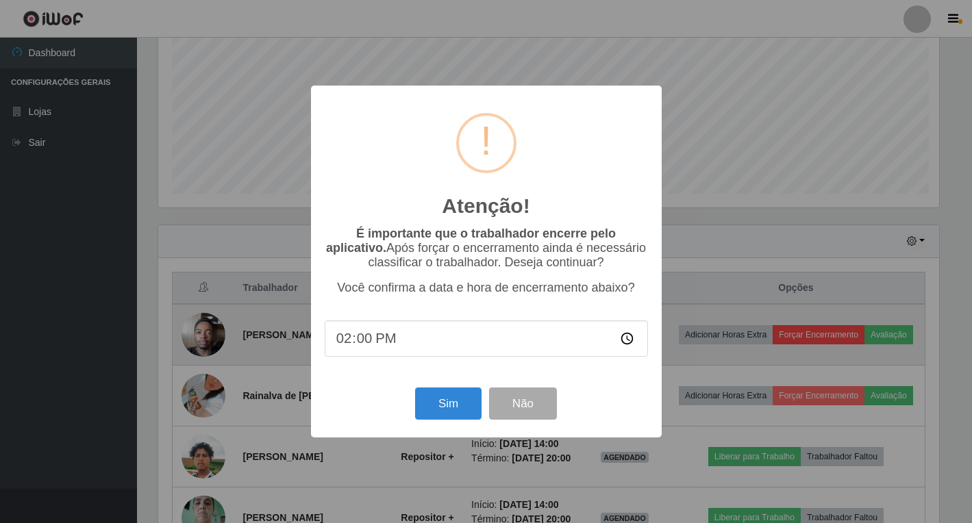
scroll to position [284, 784]
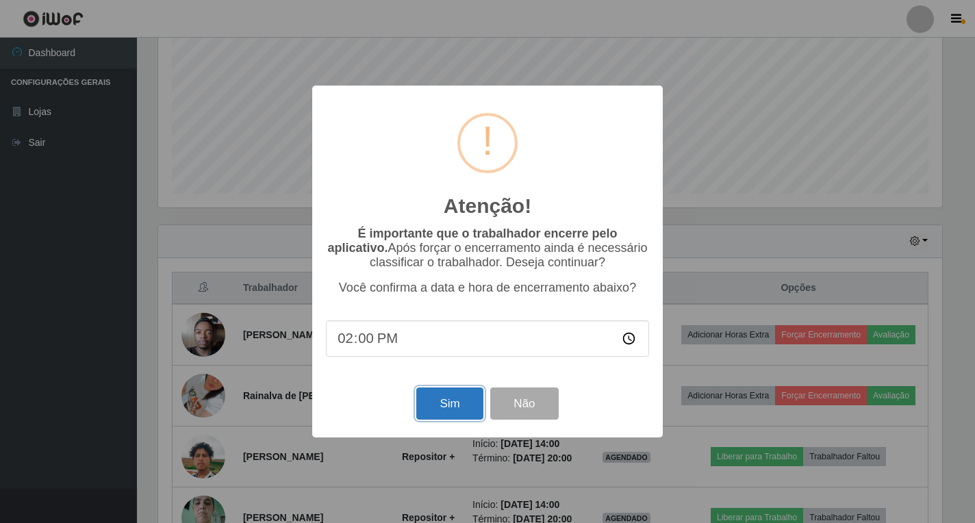
click at [445, 412] on button "Sim" at bounding box center [449, 404] width 66 height 32
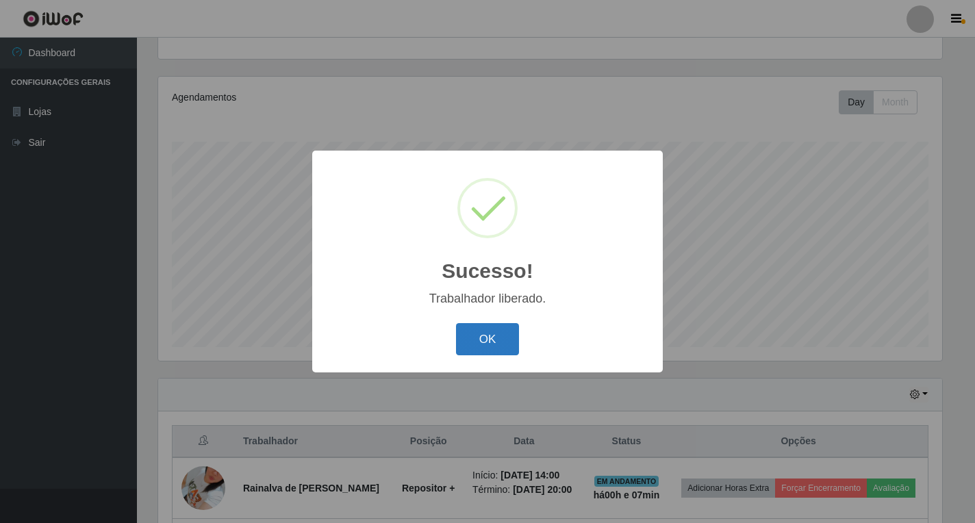
click at [490, 343] on button "OK" at bounding box center [488, 339] width 64 height 32
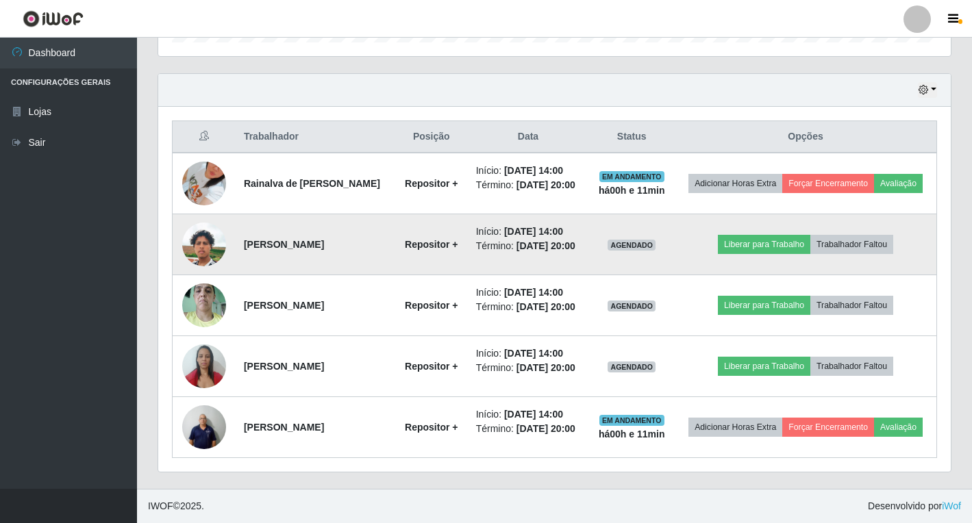
scroll to position [499, 0]
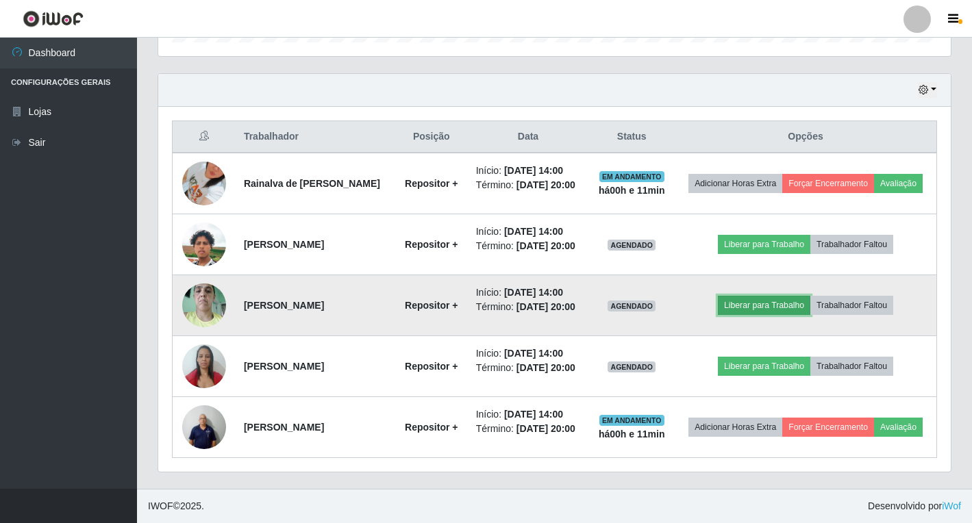
click at [773, 296] on button "Liberar para Trabalho" at bounding box center [764, 305] width 92 height 19
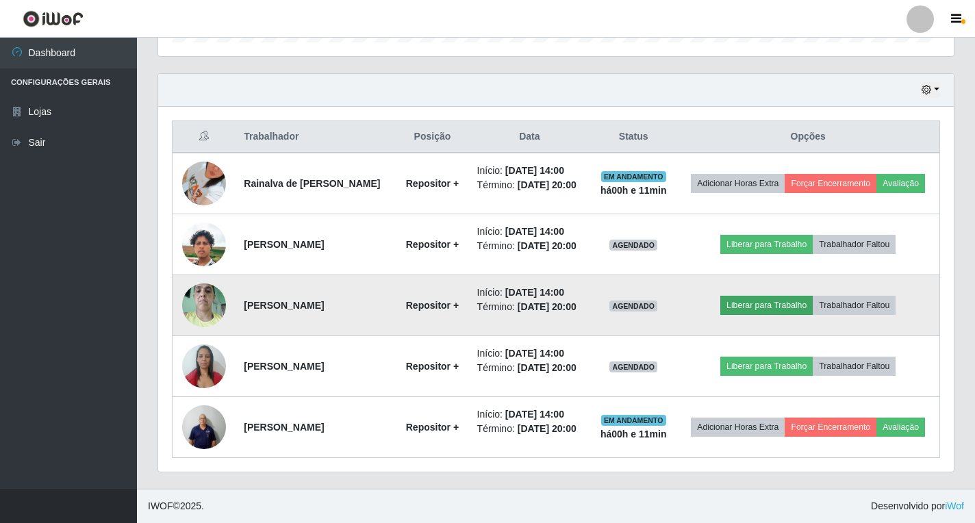
scroll to position [284, 784]
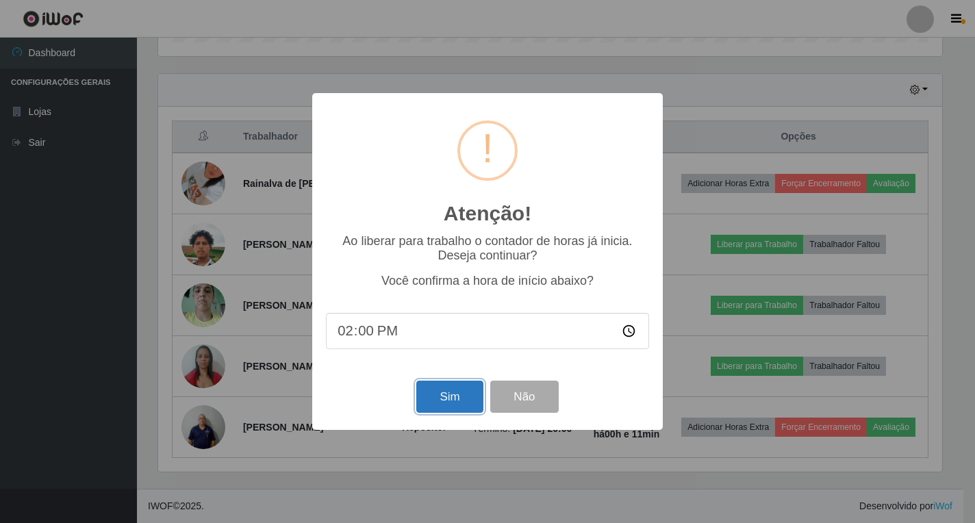
click at [445, 396] on button "Sim" at bounding box center [449, 397] width 66 height 32
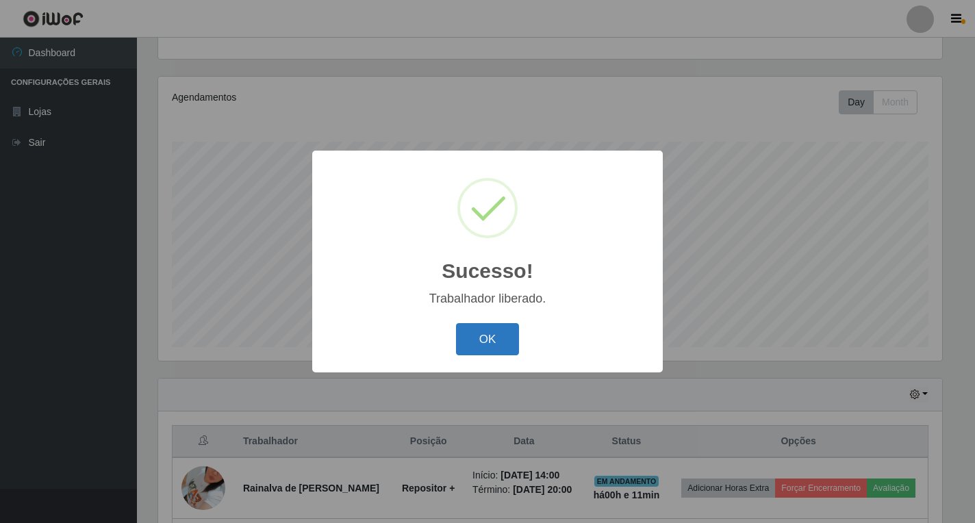
click at [512, 338] on button "OK" at bounding box center [488, 339] width 64 height 32
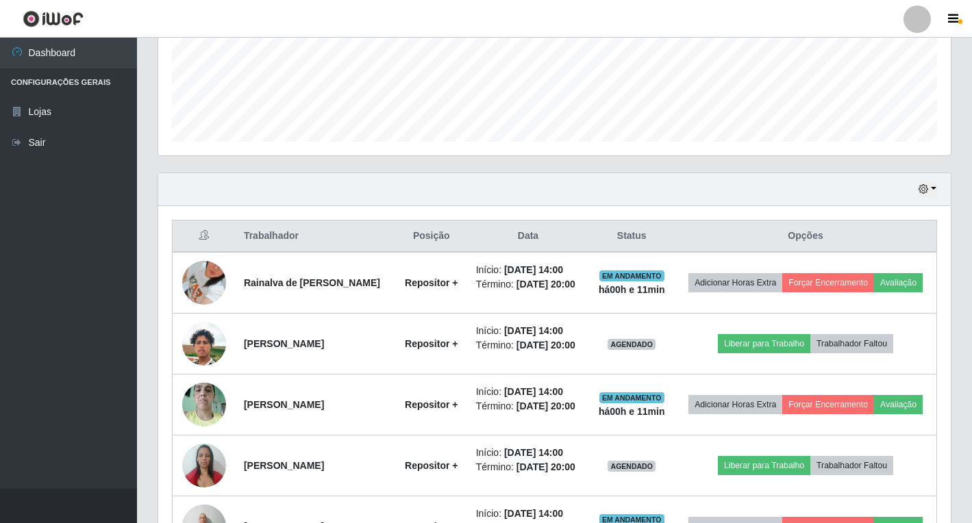
scroll to position [416, 0]
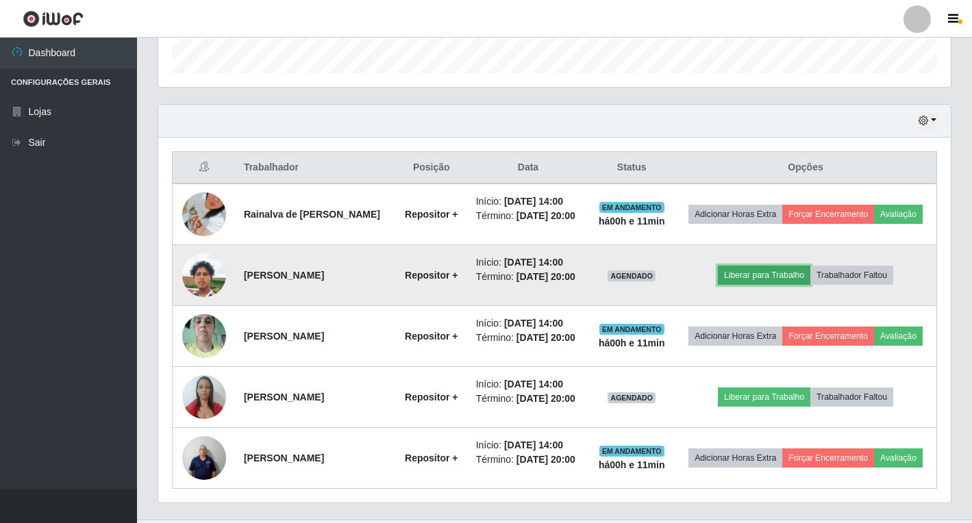
click at [748, 285] on button "Liberar para Trabalho" at bounding box center [764, 275] width 92 height 19
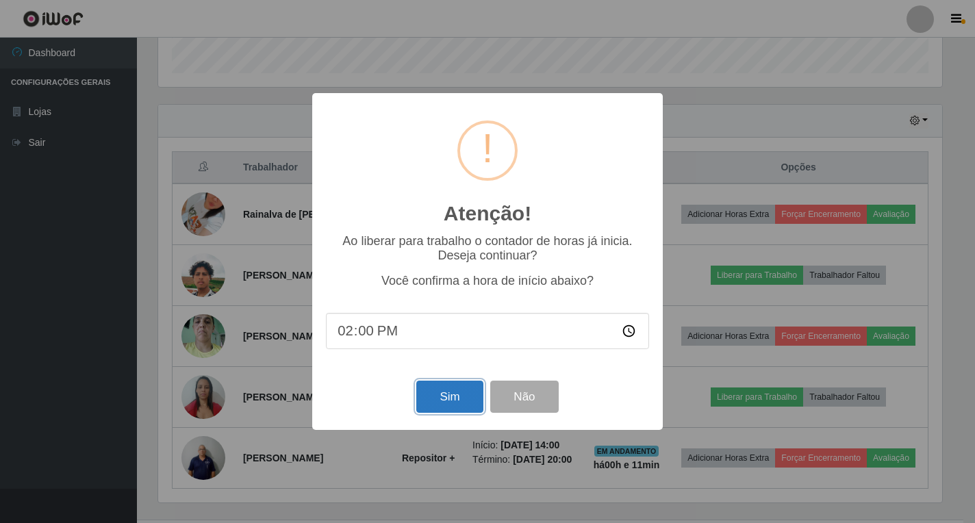
click at [435, 394] on button "Sim" at bounding box center [449, 397] width 66 height 32
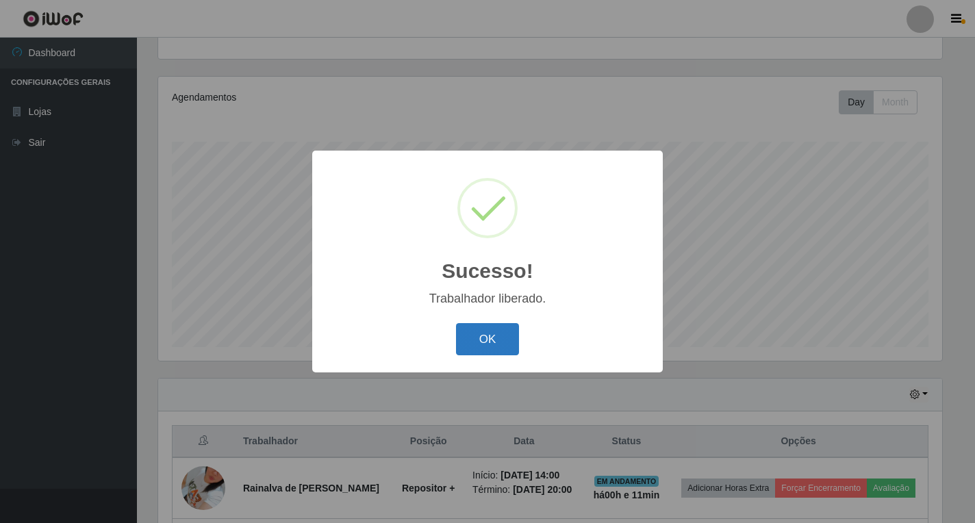
click at [492, 353] on button "OK" at bounding box center [488, 339] width 64 height 32
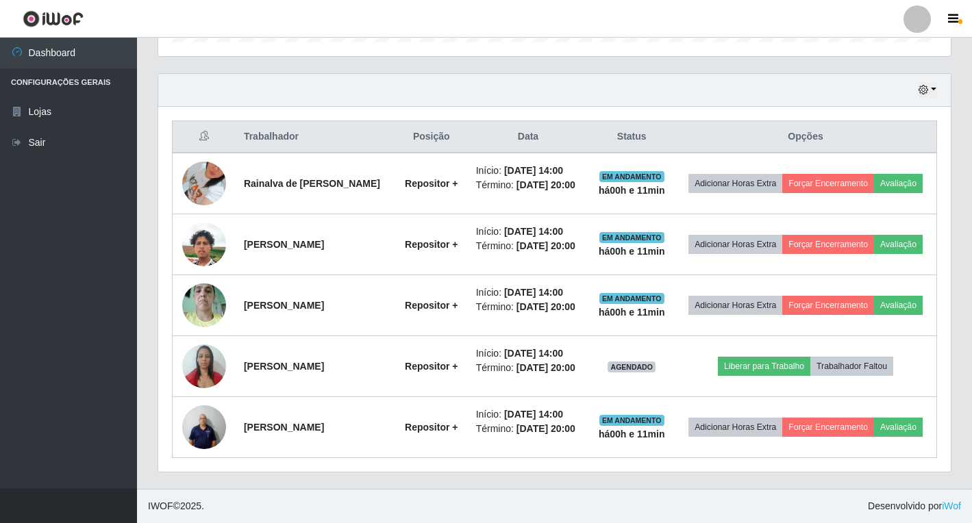
scroll to position [499, 0]
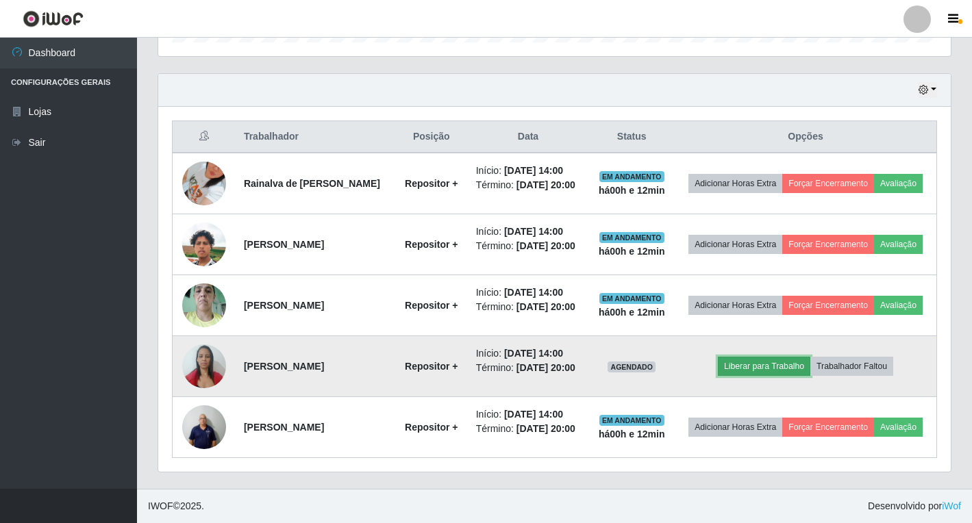
click at [762, 358] on button "Liberar para Trabalho" at bounding box center [764, 366] width 92 height 19
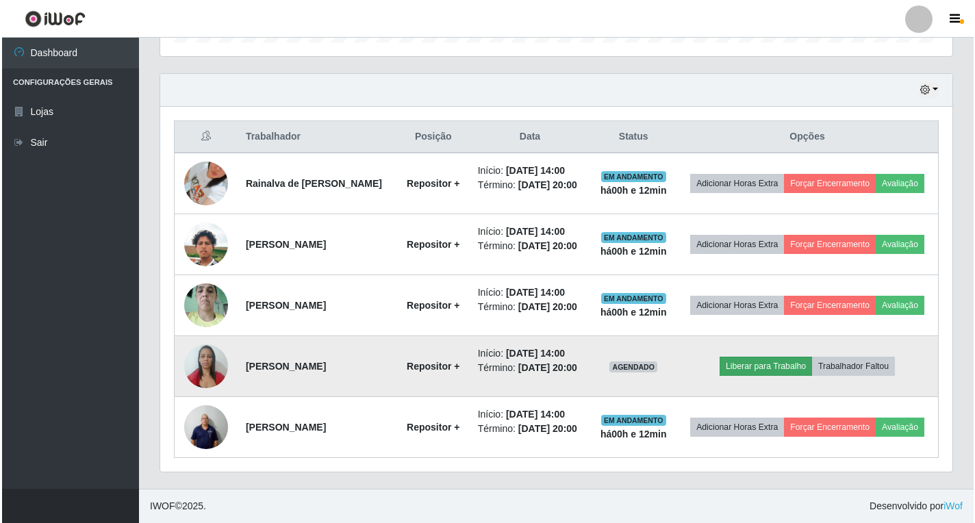
scroll to position [284, 784]
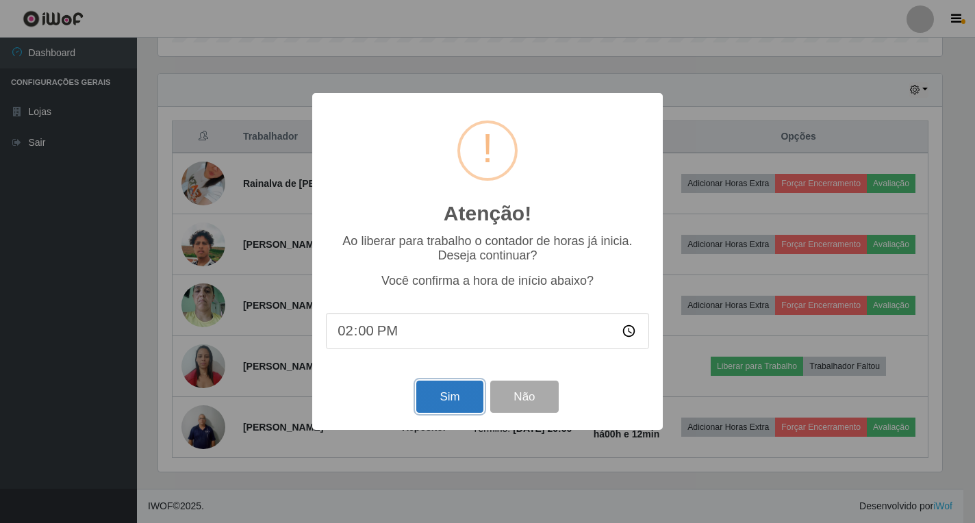
click at [428, 406] on button "Sim" at bounding box center [449, 397] width 66 height 32
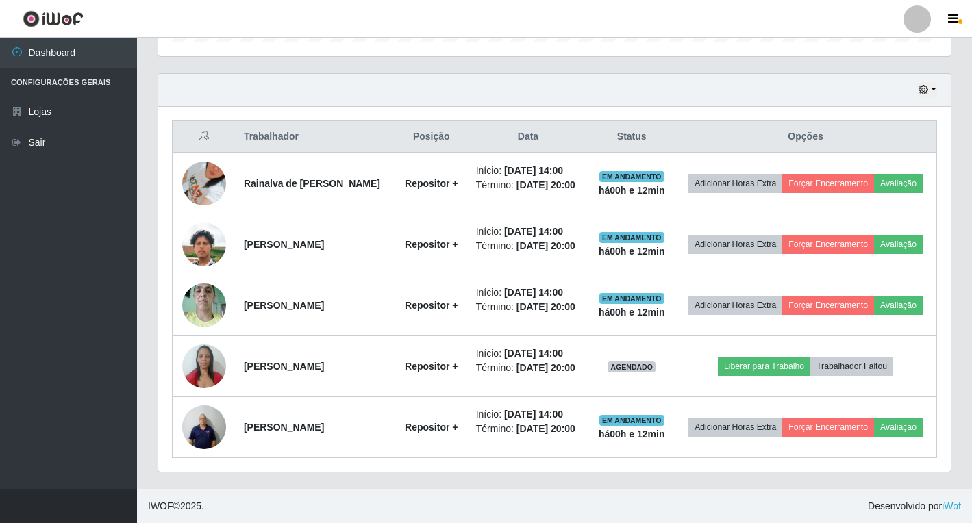
scroll to position [684676, 684176]
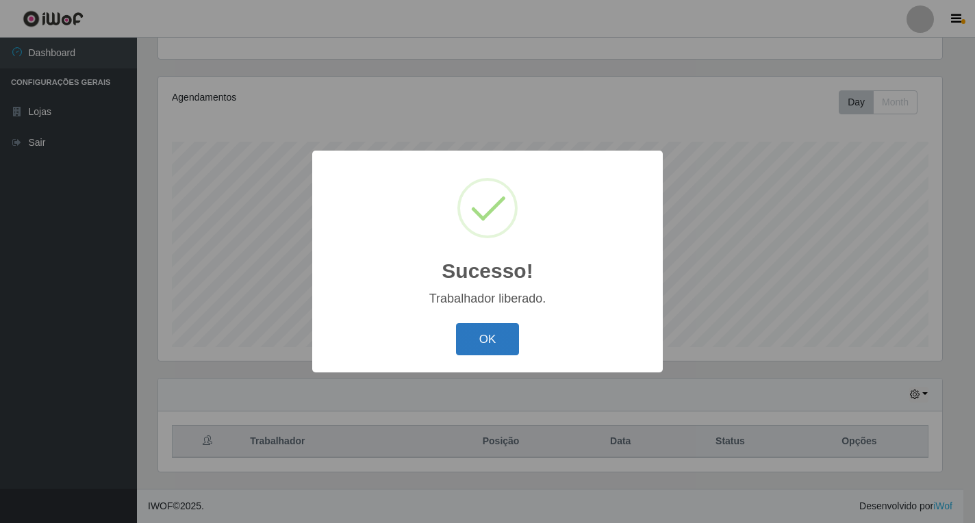
click at [501, 348] on button "OK" at bounding box center [488, 339] width 64 height 32
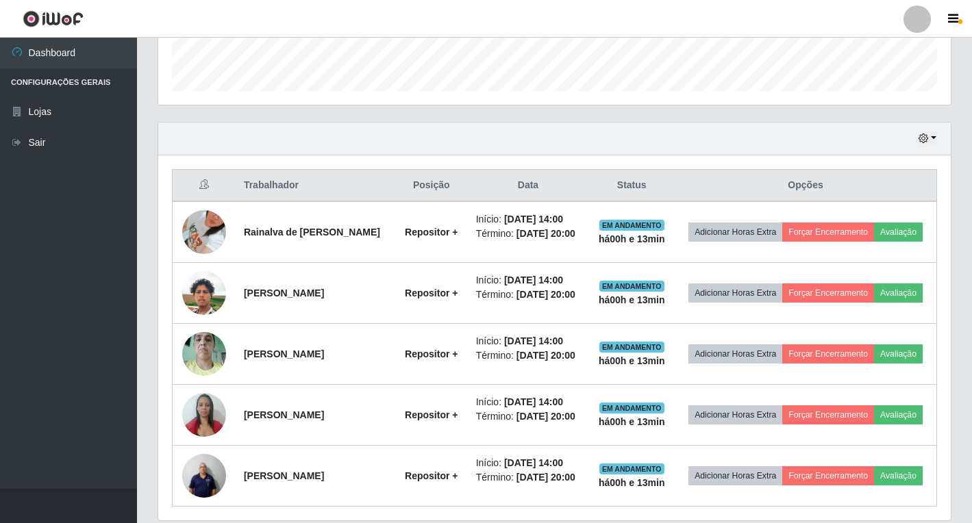
scroll to position [499, 0]
